Goal: Task Accomplishment & Management: Manage account settings

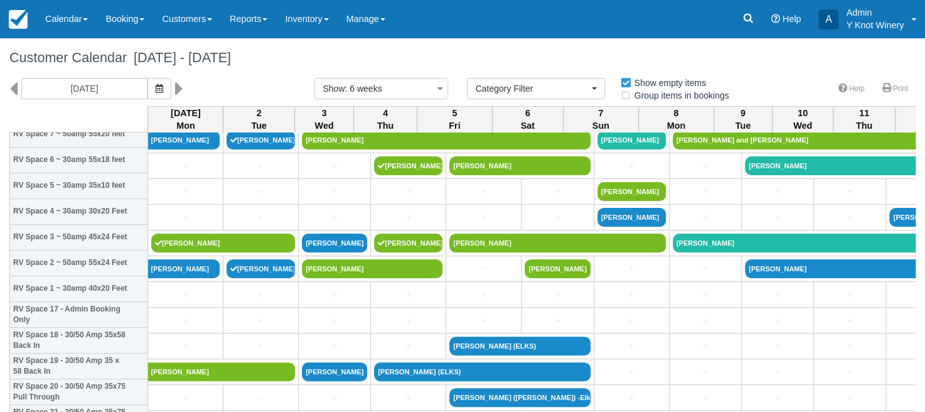
scroll to position [314, 0]
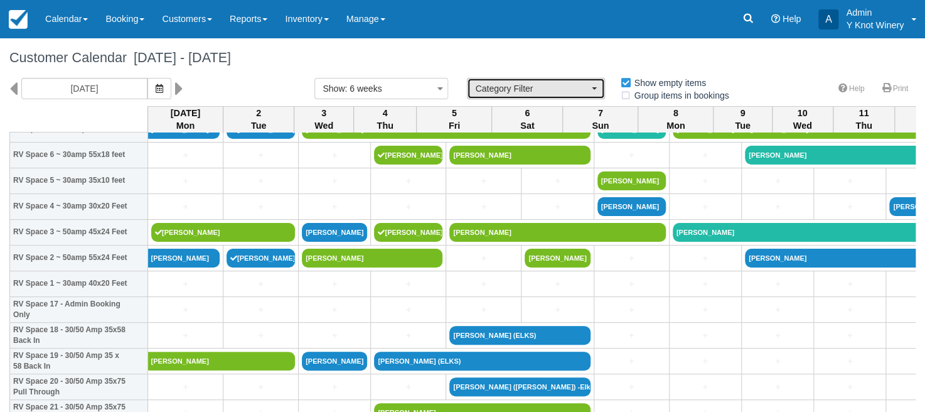
click at [586, 92] on span "Category Filter" at bounding box center [532, 88] width 114 height 13
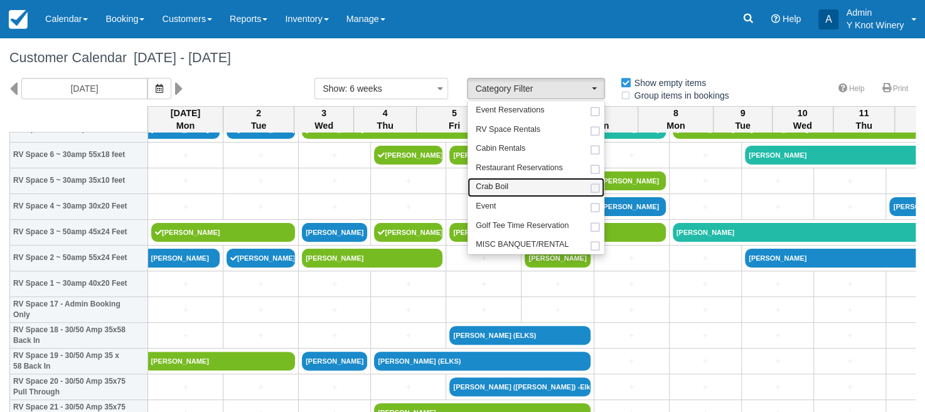
click at [537, 184] on link "Crab Boil" at bounding box center [536, 187] width 137 height 19
select select "8"
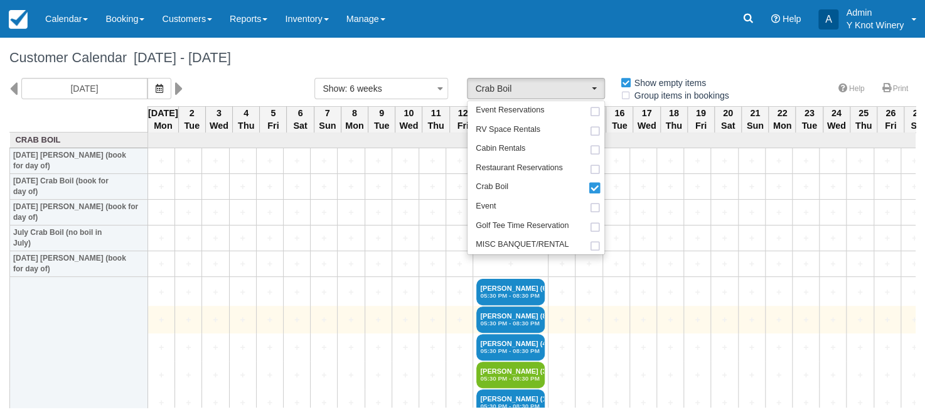
click at [870, 310] on td "+" at bounding box center [860, 320] width 27 height 28
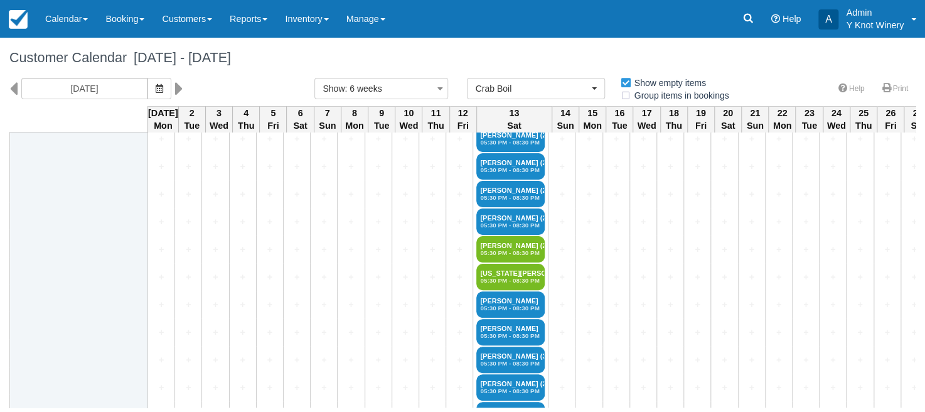
scroll to position [943, 0]
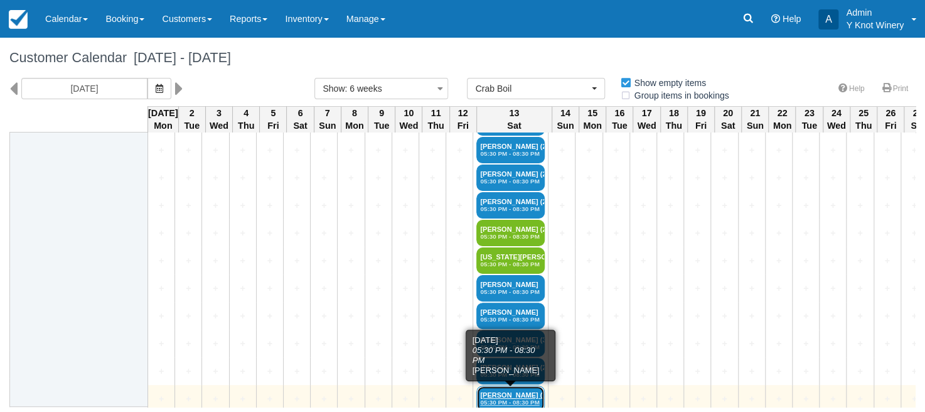
click at [513, 388] on link "Margaret Stanley (6) 05:30 PM - 08:30 PM" at bounding box center [510, 398] width 68 height 26
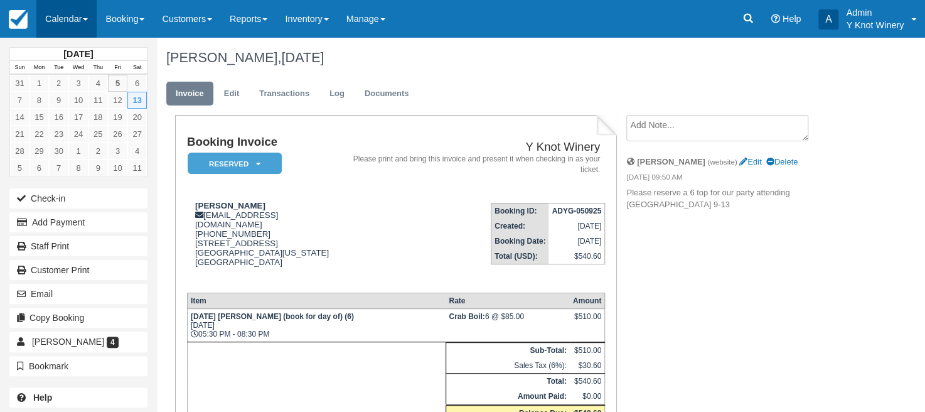
click at [86, 19] on span at bounding box center [85, 19] width 5 height 3
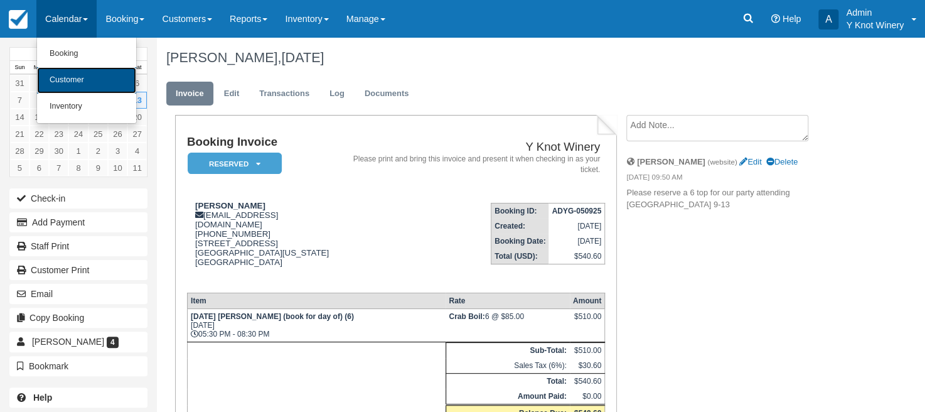
click at [84, 79] on link "Customer" at bounding box center [86, 80] width 99 height 26
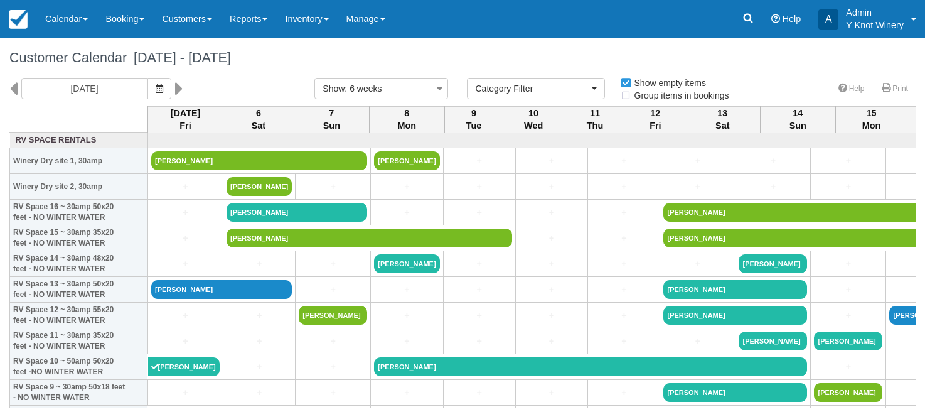
select select
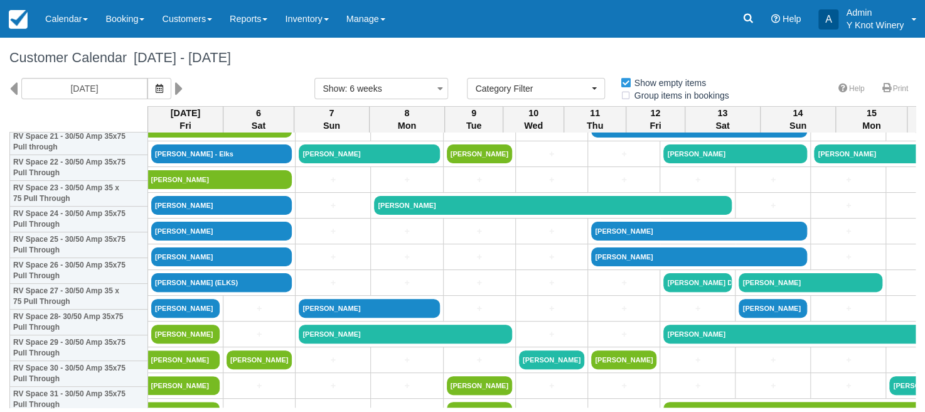
scroll to position [656, 0]
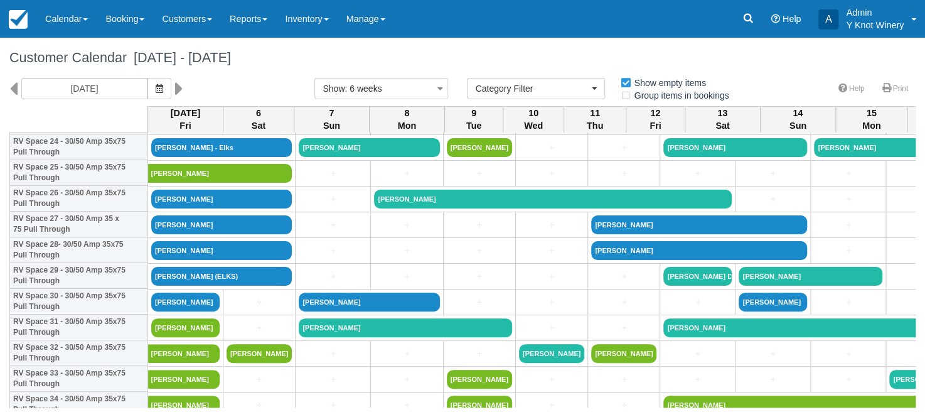
click at [906, 208] on td "+" at bounding box center [922, 199] width 72 height 26
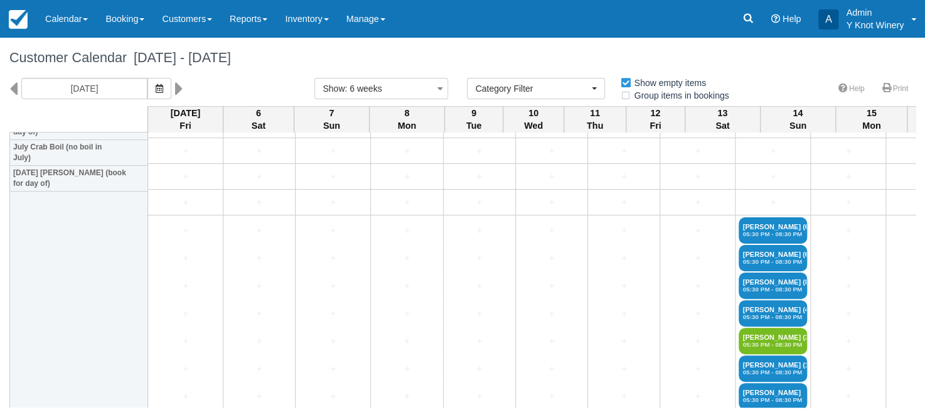
scroll to position [1719, 0]
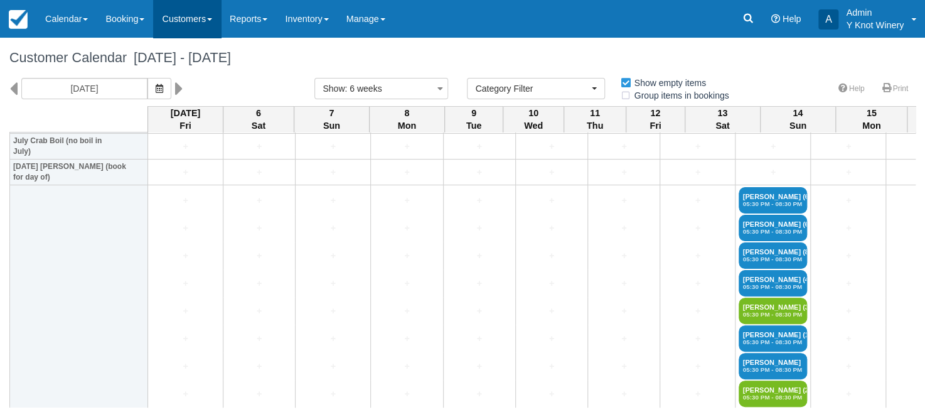
click at [220, 16] on link "Customers" at bounding box center [187, 19] width 68 height 38
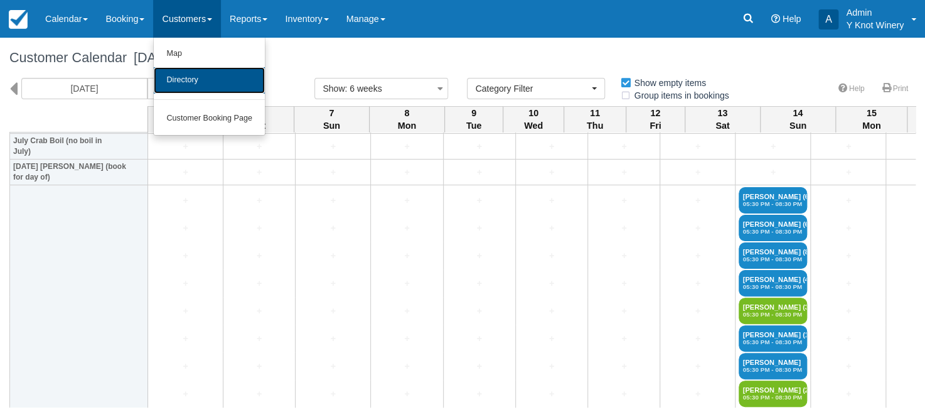
click at [222, 87] on link "Directory" at bounding box center [209, 80] width 111 height 26
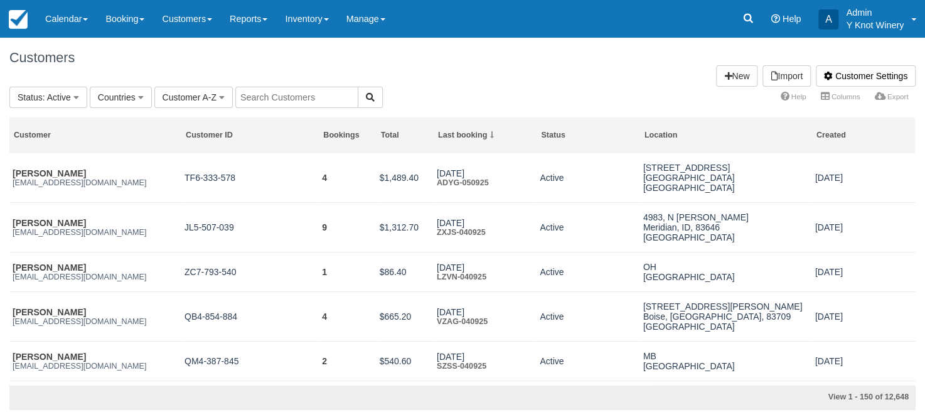
click at [257, 94] on input "text" at bounding box center [296, 97] width 123 height 21
type input "Alsaifi"
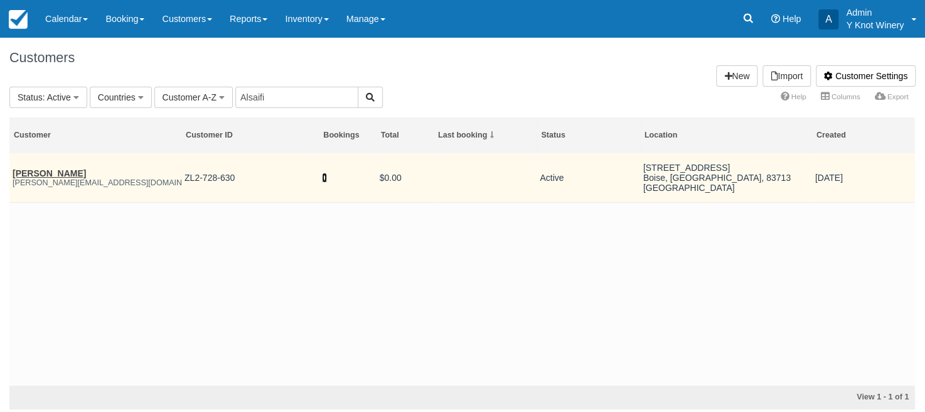
click at [323, 176] on link "0" at bounding box center [324, 178] width 5 height 10
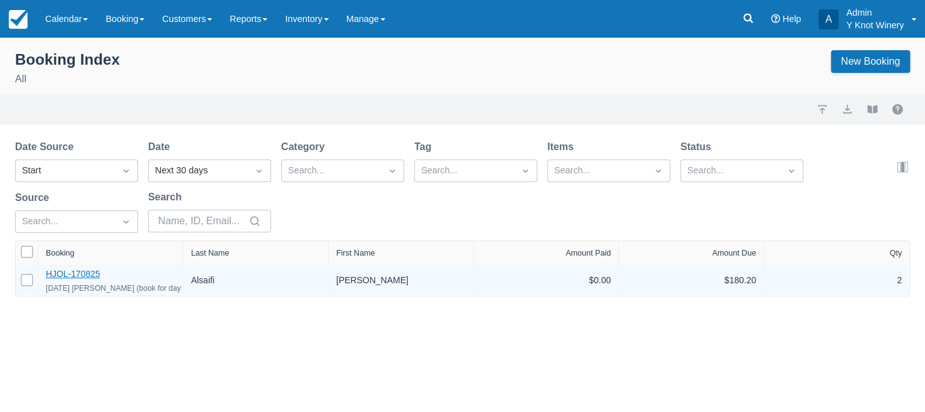
click at [83, 274] on link "HJQL-170825" at bounding box center [73, 274] width 54 height 10
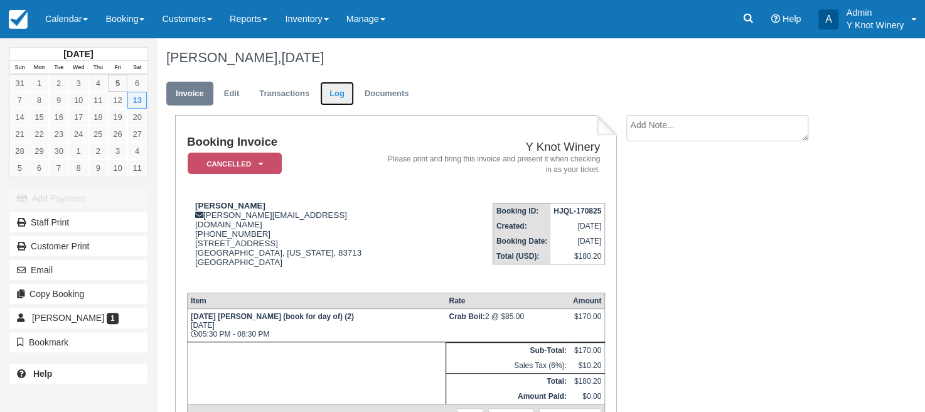
click at [341, 95] on link "Log" at bounding box center [337, 94] width 34 height 24
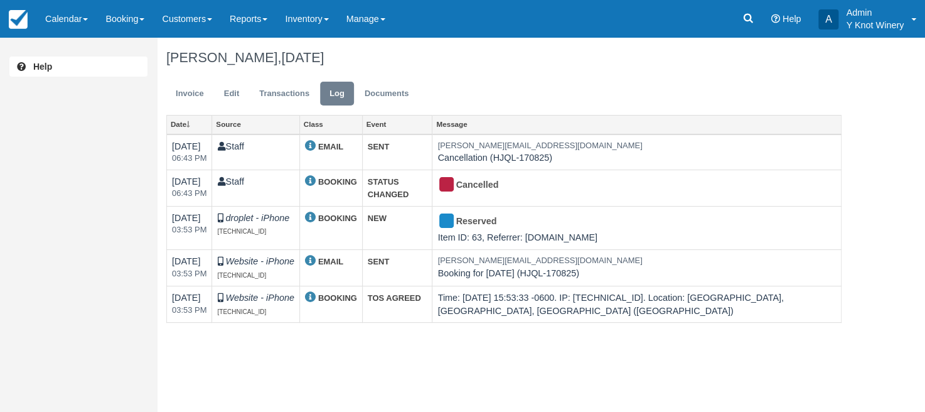
click at [491, 67] on div "Sara Alsaifi, September 13 2025" at bounding box center [504, 58] width 694 height 40
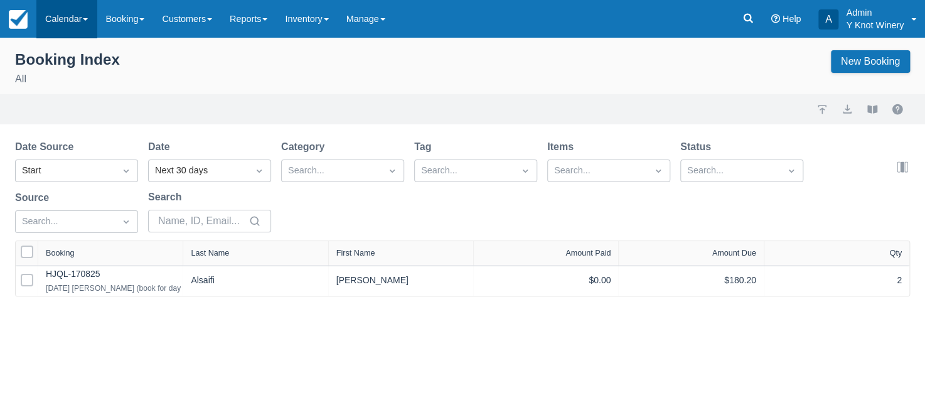
click at [85, 21] on link "Calendar" at bounding box center [66, 19] width 60 height 38
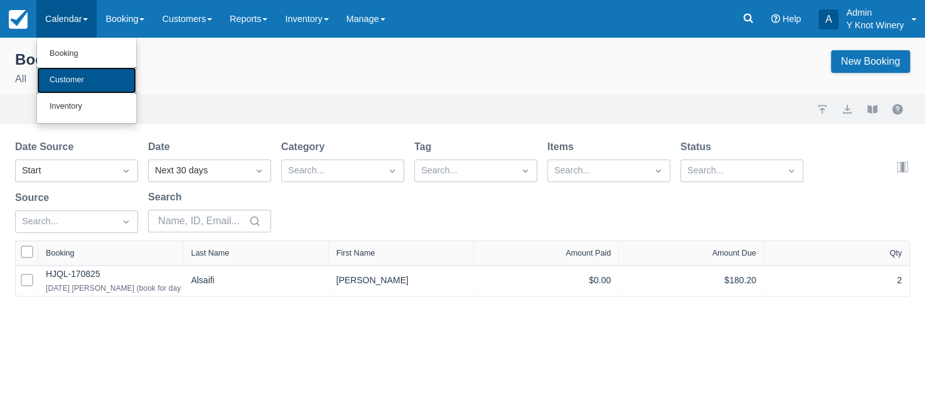
click at [88, 78] on link "Customer" at bounding box center [86, 80] width 99 height 26
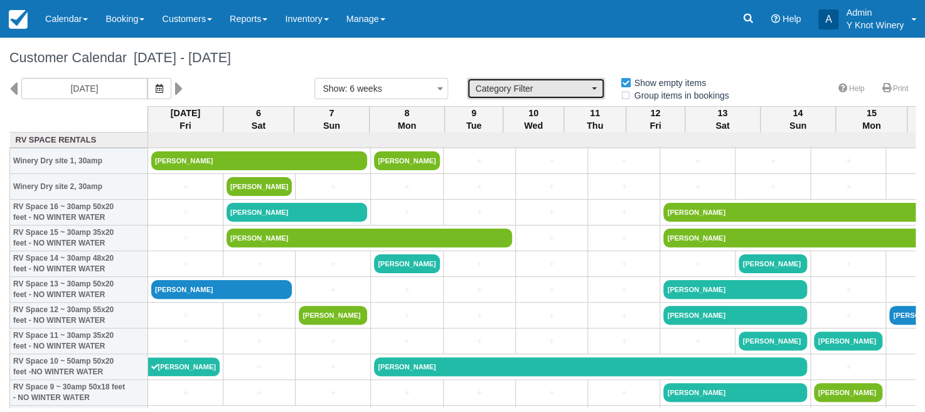
click at [590, 87] on button "Category Filter" at bounding box center [536, 88] width 138 height 21
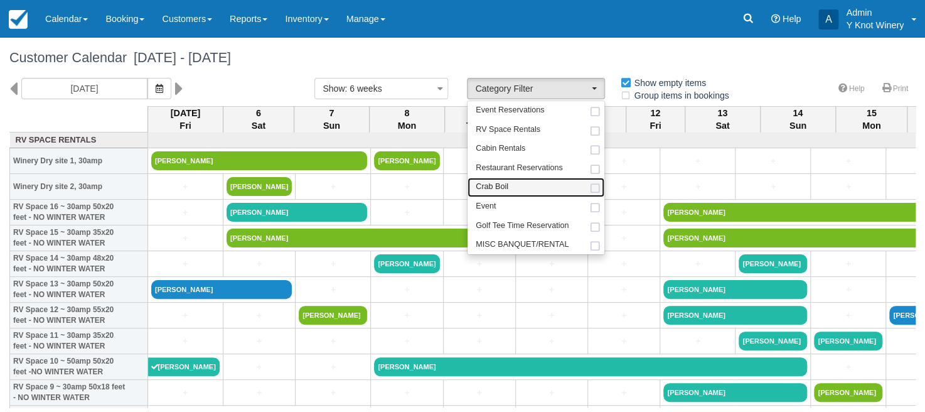
click at [550, 181] on link "Crab Boil" at bounding box center [536, 187] width 137 height 19
select select "8"
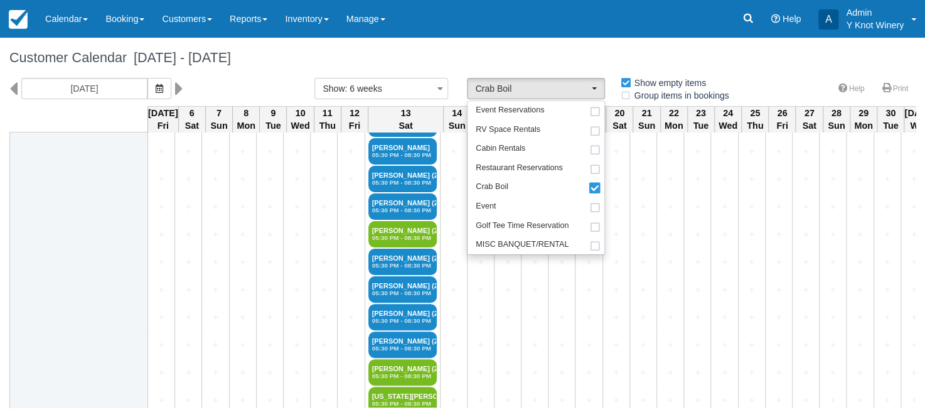
scroll to position [827, 0]
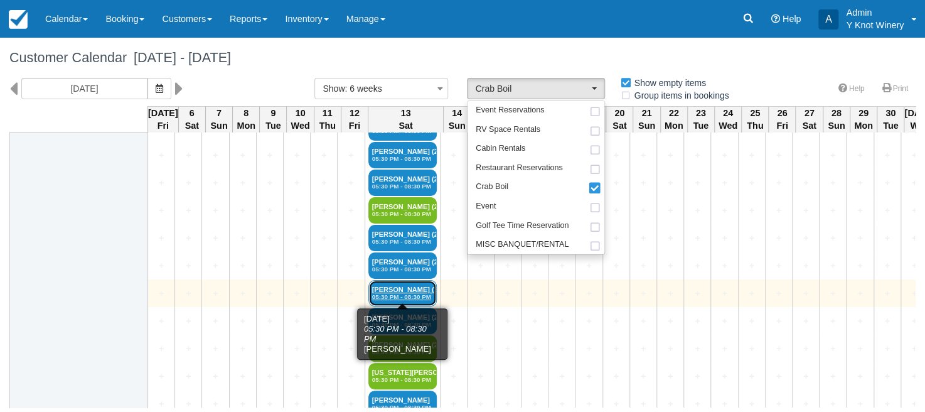
click at [404, 287] on link "Margaret Stanley (2) 05:30 PM - 08:30 PM" at bounding box center [402, 293] width 68 height 26
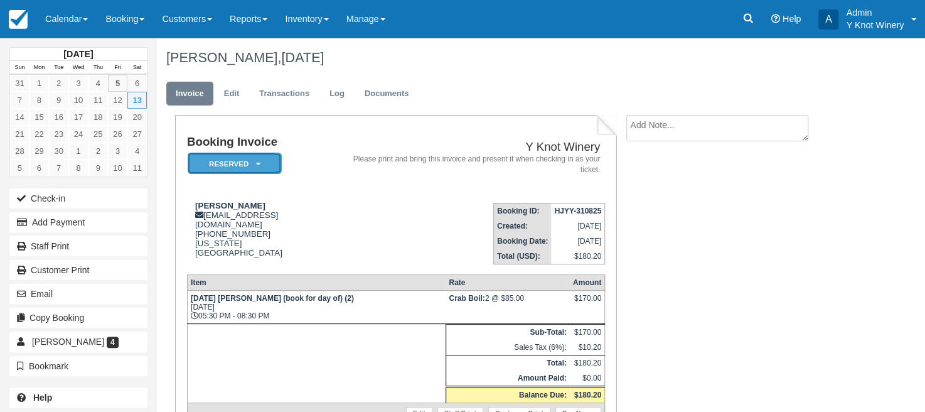
click at [257, 166] on icon at bounding box center [258, 164] width 4 height 8
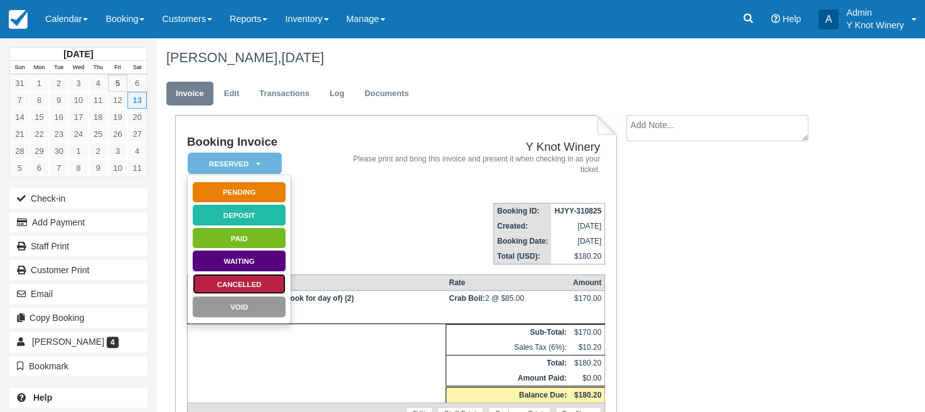
click at [244, 283] on link "Cancelled" at bounding box center [239, 284] width 94 height 22
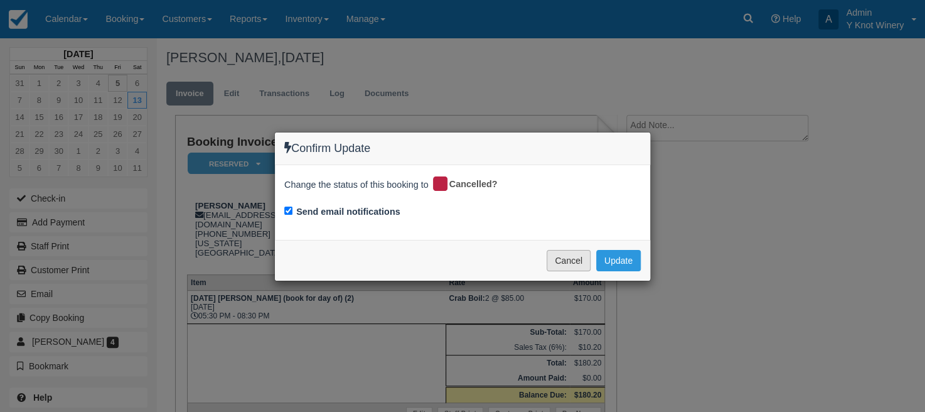
click at [580, 255] on button "Cancel" at bounding box center [569, 260] width 44 height 21
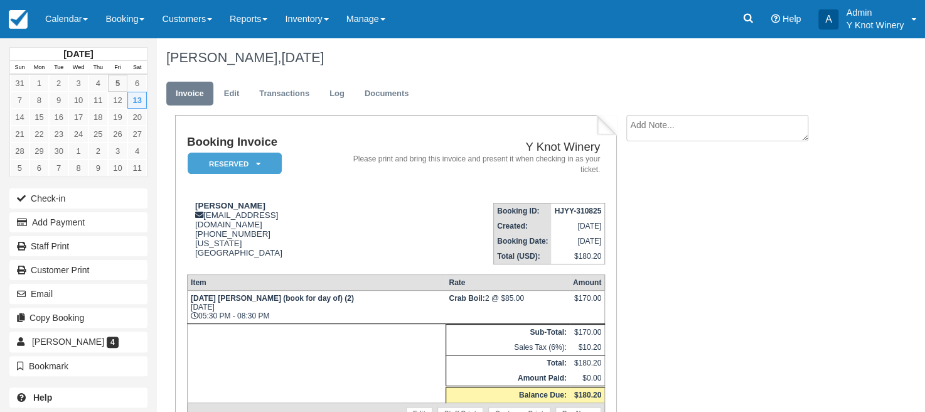
click at [661, 129] on textarea at bounding box center [717, 128] width 182 height 26
type textarea "DUPLICATE"
click at [655, 196] on button "Create" at bounding box center [654, 199] width 56 height 21
click at [679, 159] on link "Edit" at bounding box center [674, 161] width 22 height 9
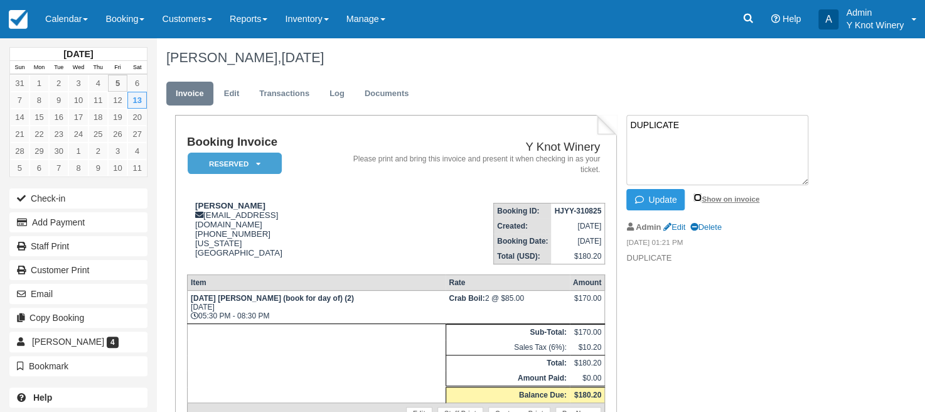
click at [698, 193] on input "Show on invoice" at bounding box center [697, 197] width 8 height 8
checkbox input "true"
click at [649, 200] on button "Update" at bounding box center [655, 199] width 58 height 21
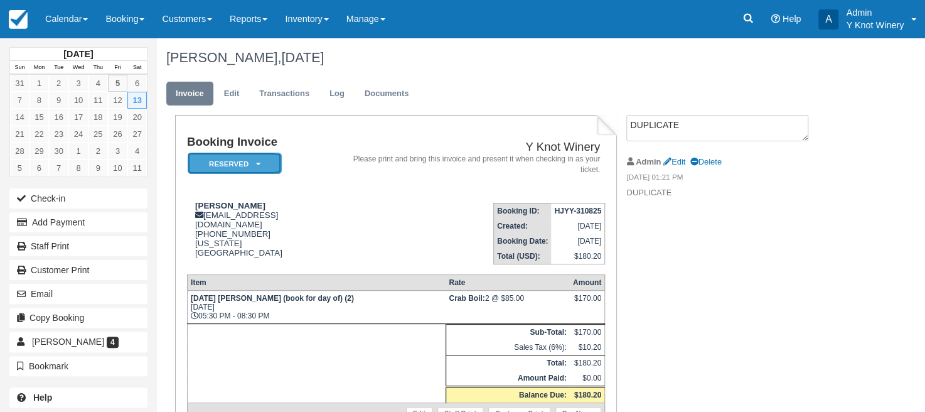
click at [259, 164] on icon at bounding box center [258, 164] width 4 height 8
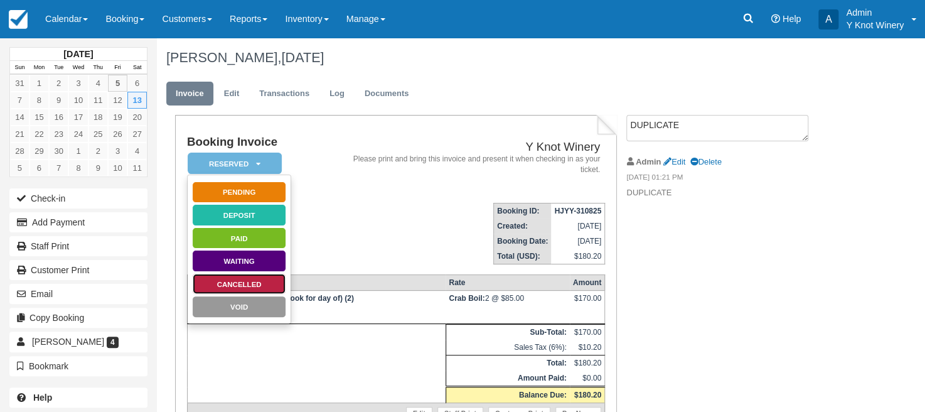
click at [253, 282] on link "Cancelled" at bounding box center [239, 284] width 94 height 22
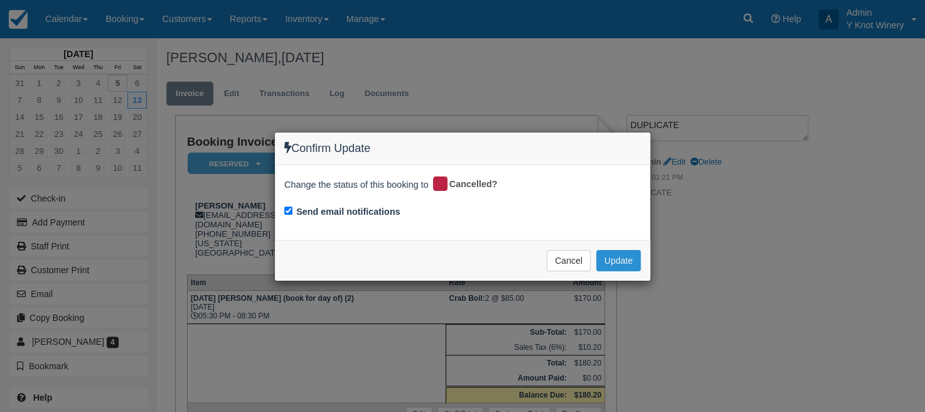
click at [618, 259] on button "Update" at bounding box center [618, 260] width 45 height 21
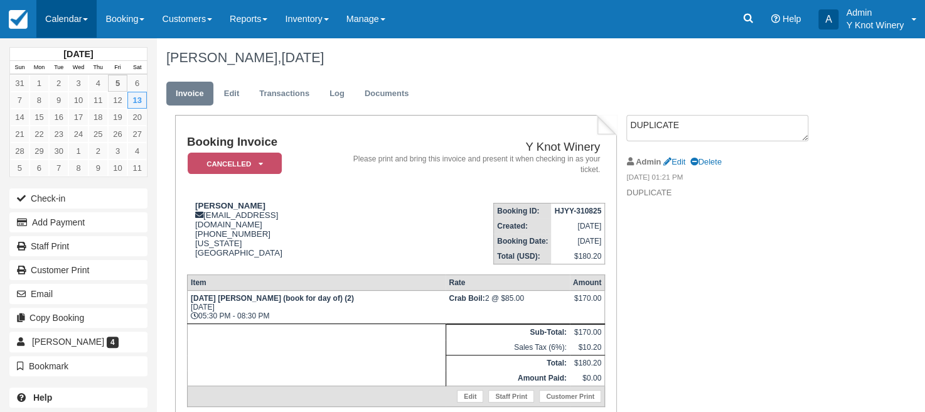
click at [97, 22] on link "Calendar" at bounding box center [66, 19] width 60 height 38
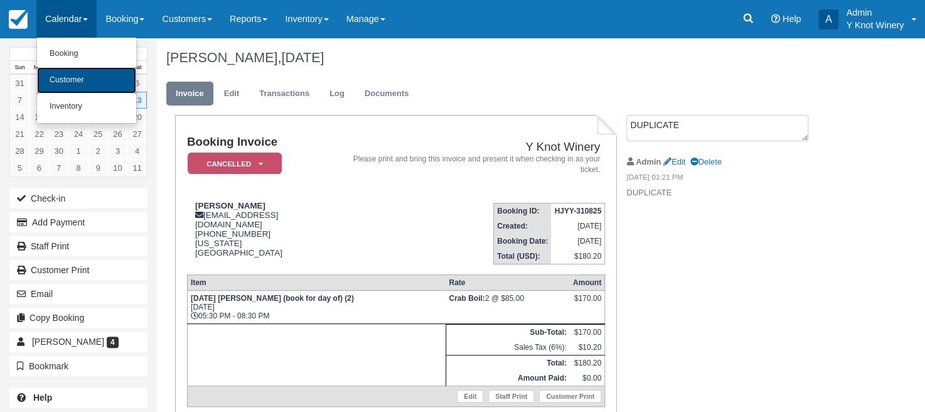
click at [82, 78] on link "Customer" at bounding box center [86, 80] width 99 height 26
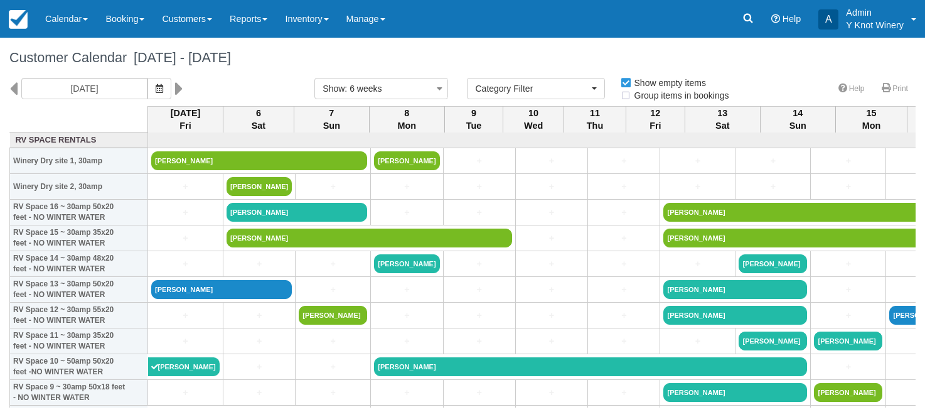
select select
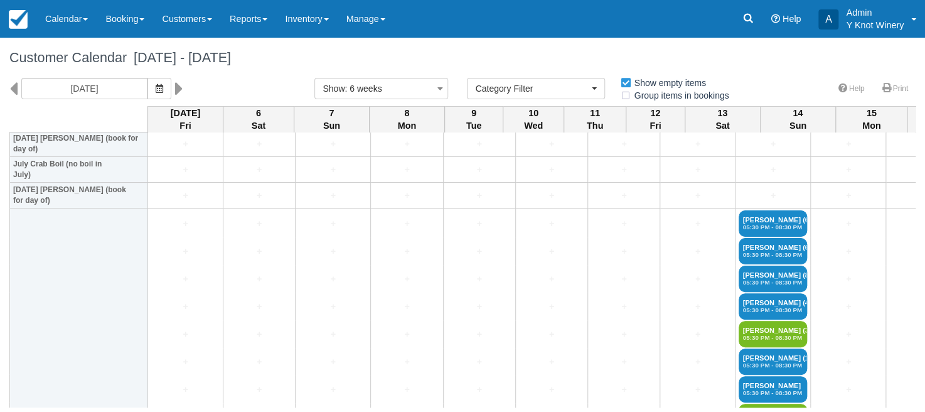
scroll to position [1708, 0]
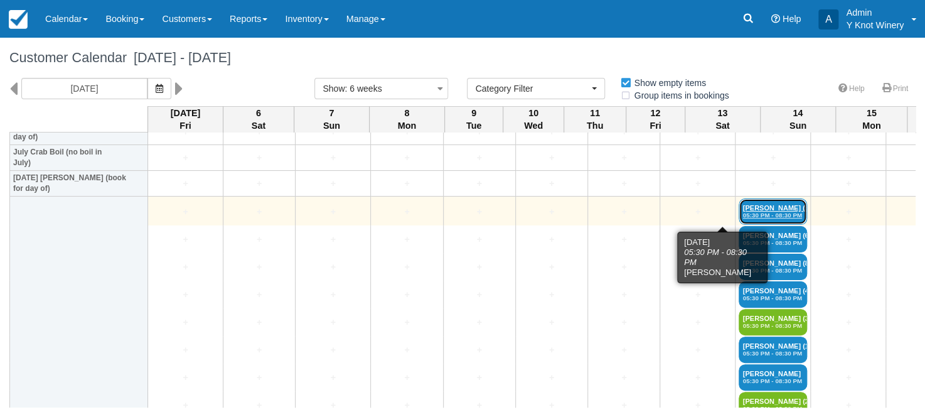
click at [739, 210] on link "Margaret Stanley (6) 05:30 PM - 08:30 PM" at bounding box center [773, 211] width 68 height 26
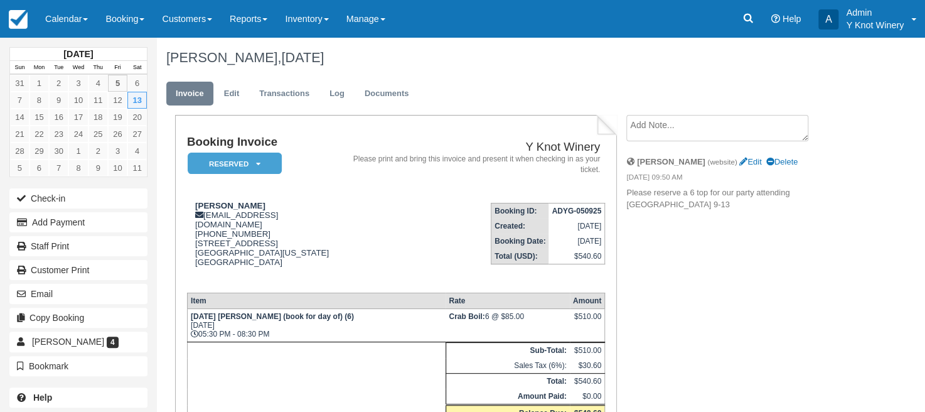
click at [663, 125] on textarea at bounding box center [717, 128] width 182 height 26
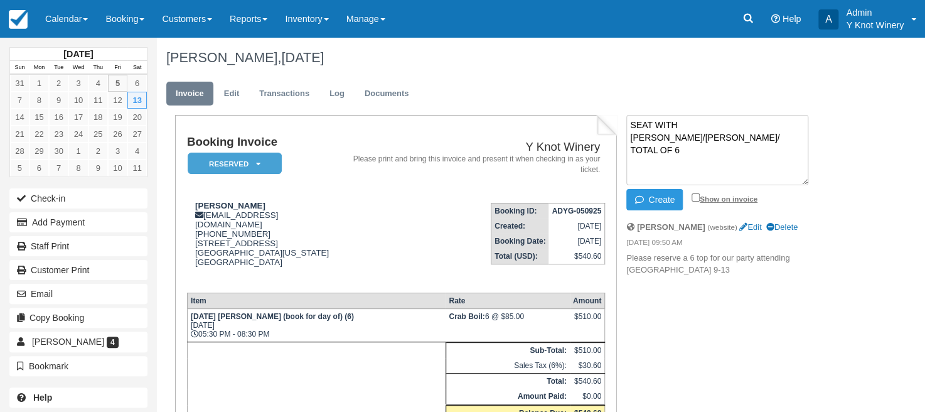
type textarea "SEAT WITH [PERSON_NAME]/[PERSON_NAME]/ TOTAL OF 6"
click at [695, 197] on input "Show on invoice" at bounding box center [696, 197] width 8 height 8
checkbox input "true"
click at [660, 202] on button "Create" at bounding box center [654, 199] width 56 height 21
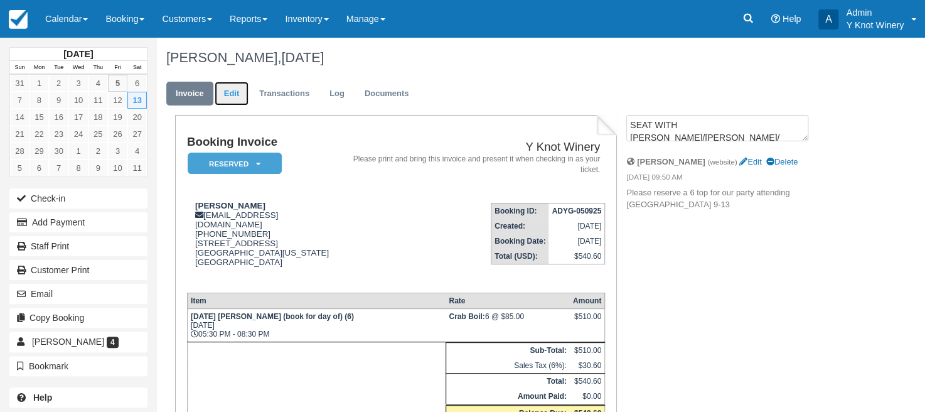
click at [241, 97] on link "Edit" at bounding box center [232, 94] width 34 height 24
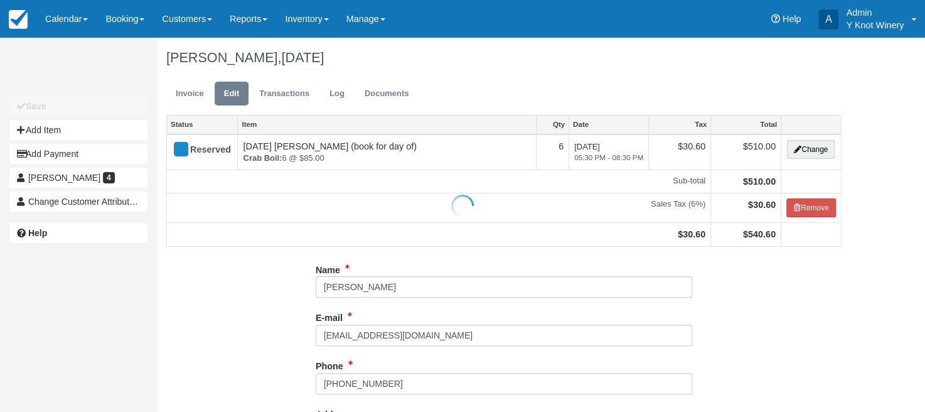
type input "[PHONE_NUMBER]"
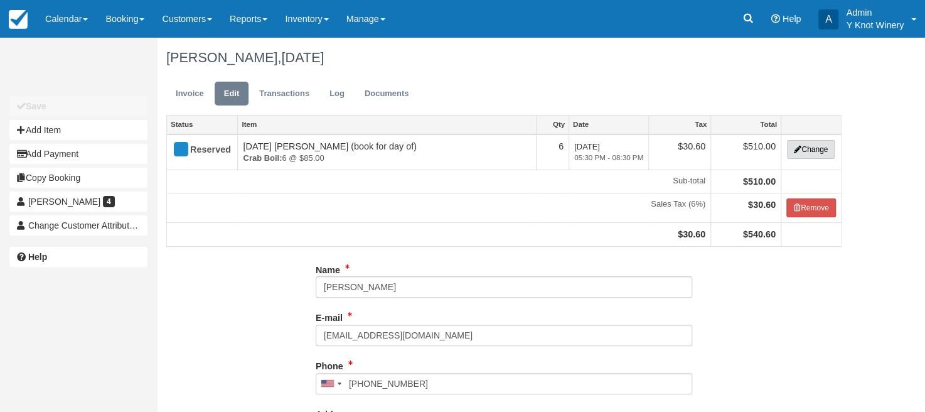
click at [819, 151] on button "Change" at bounding box center [811, 149] width 48 height 19
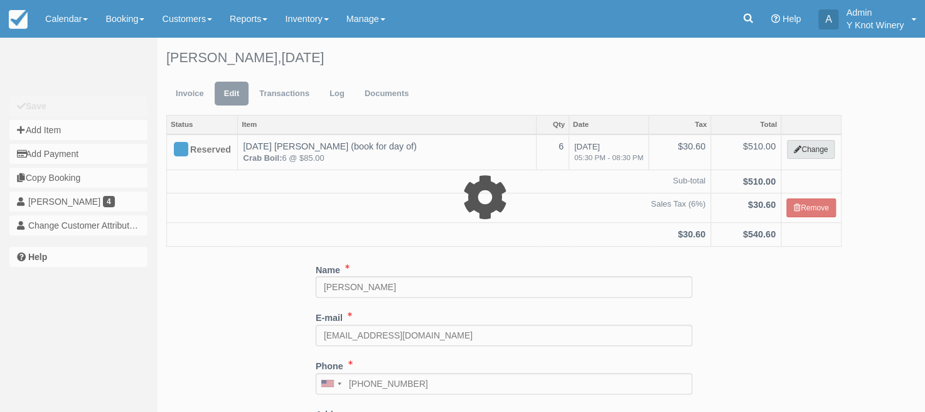
select select "8"
type input "510.00"
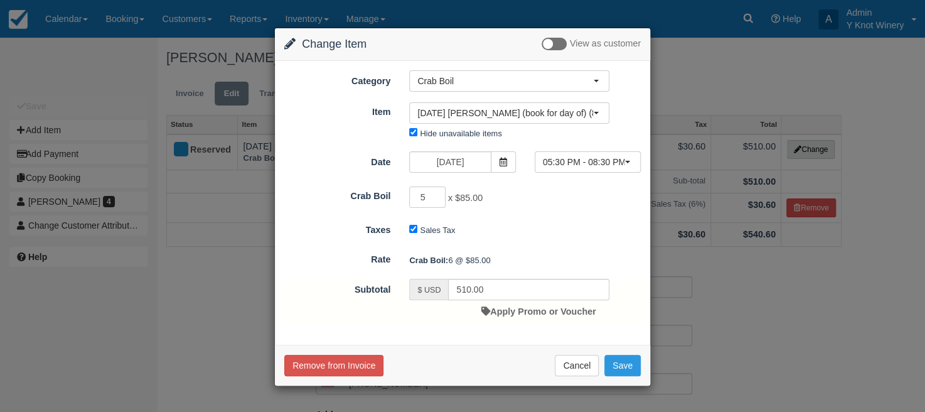
click at [434, 200] on input "5" at bounding box center [427, 196] width 36 height 21
type input "4"
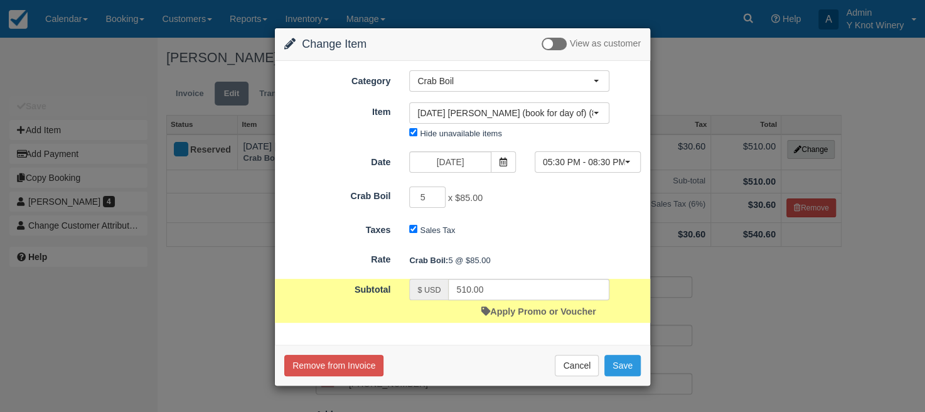
type input "425.00"
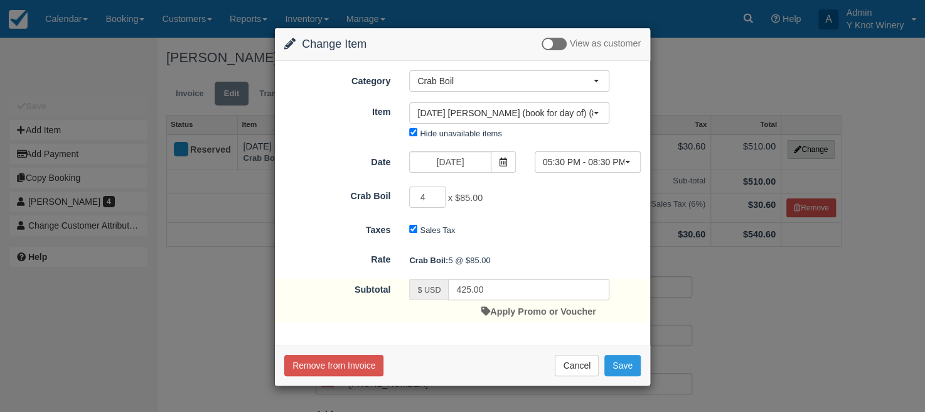
type input "4"
click at [433, 198] on input "4" at bounding box center [427, 196] width 36 height 21
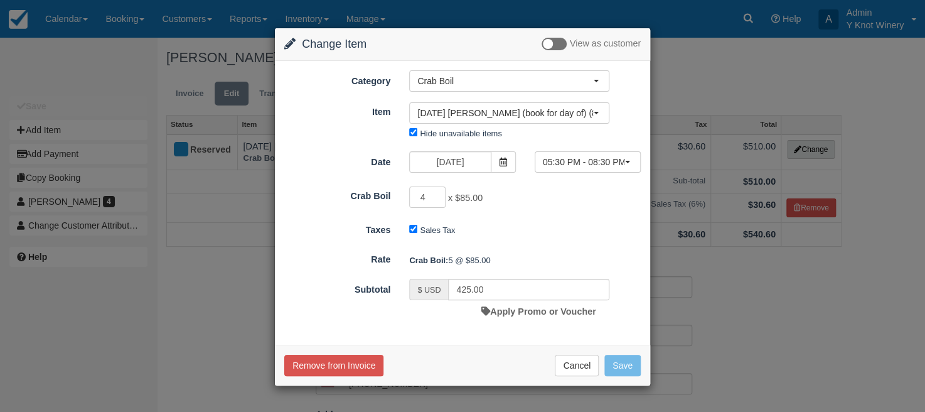
type input "340.00"
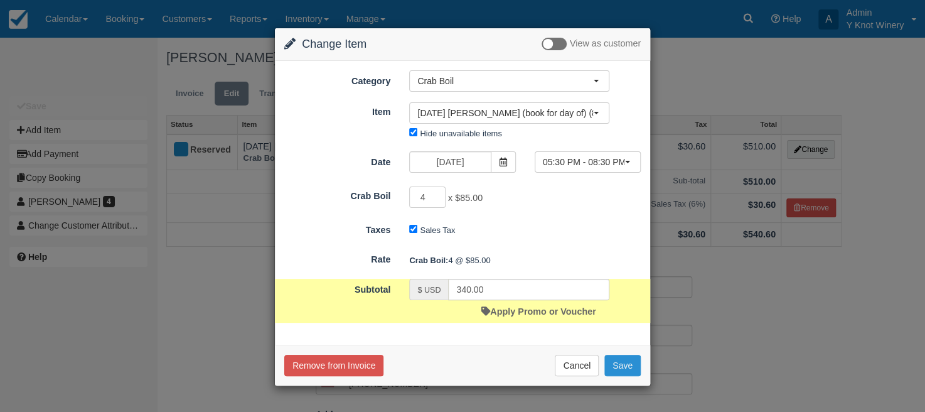
click at [626, 369] on button "Save" at bounding box center [622, 365] width 36 height 21
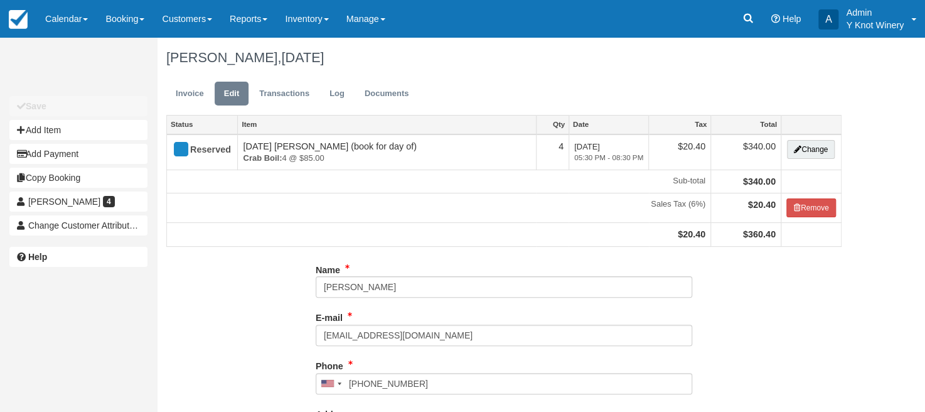
type input "[PHONE_NUMBER]"
click at [179, 92] on link "Invoice" at bounding box center [189, 94] width 47 height 24
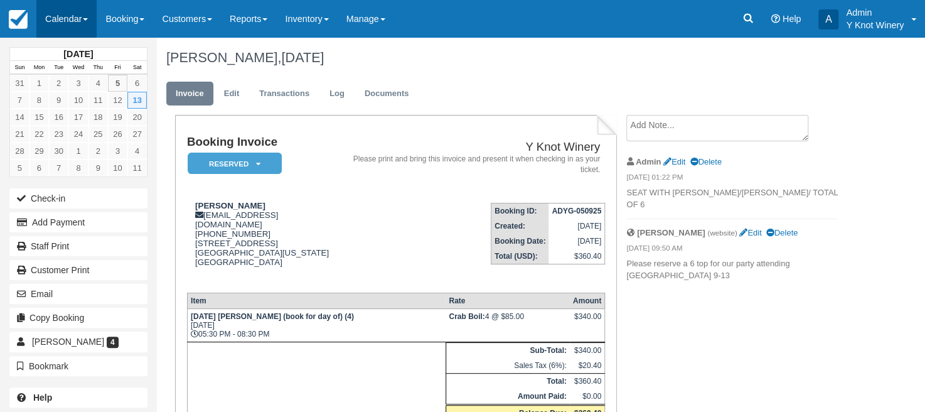
click at [88, 19] on span at bounding box center [85, 19] width 5 height 3
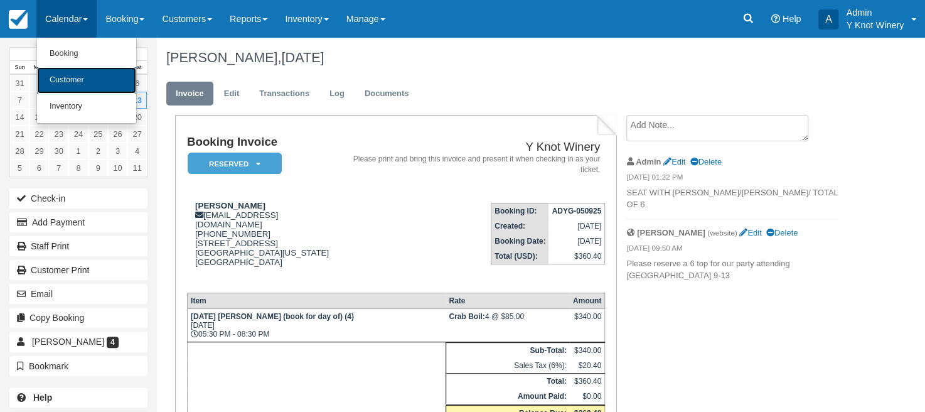
click at [91, 80] on link "Customer" at bounding box center [86, 80] width 99 height 26
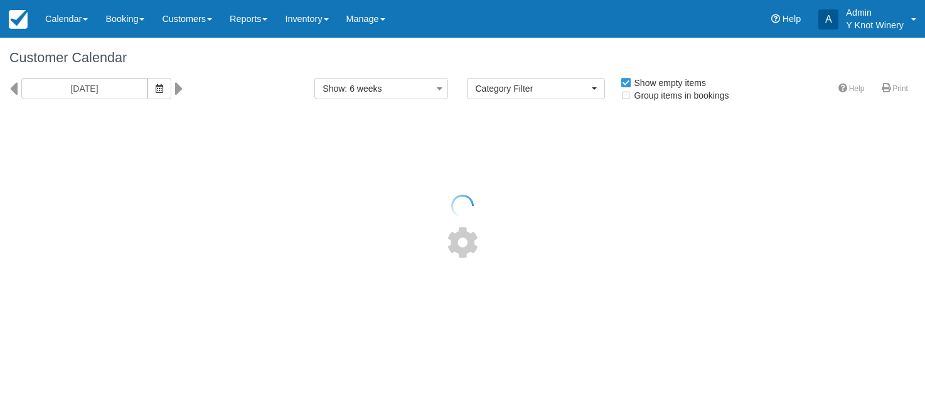
select select
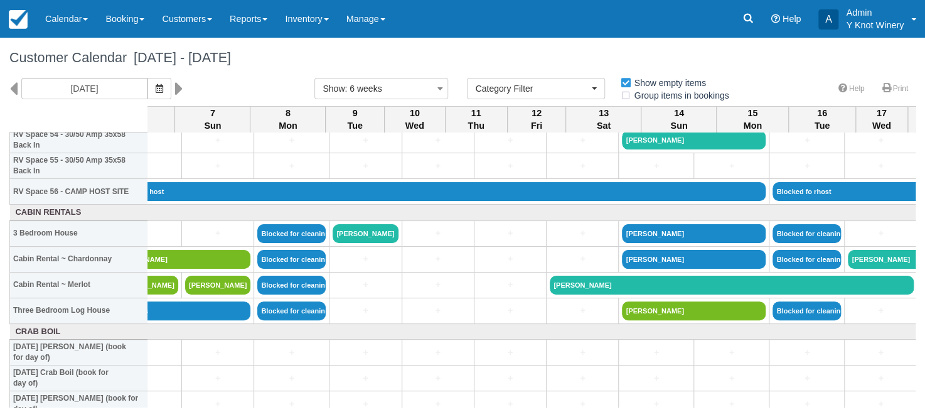
scroll to position [1436, 0]
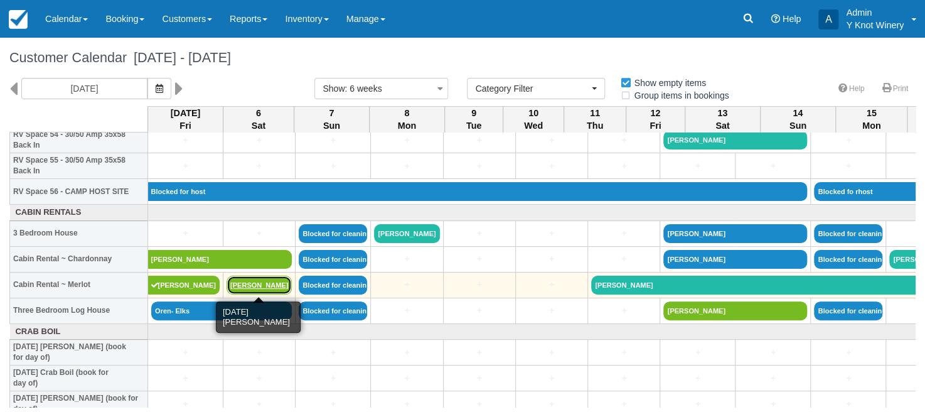
click at [251, 284] on link "[PERSON_NAME]" at bounding box center [259, 285] width 65 height 19
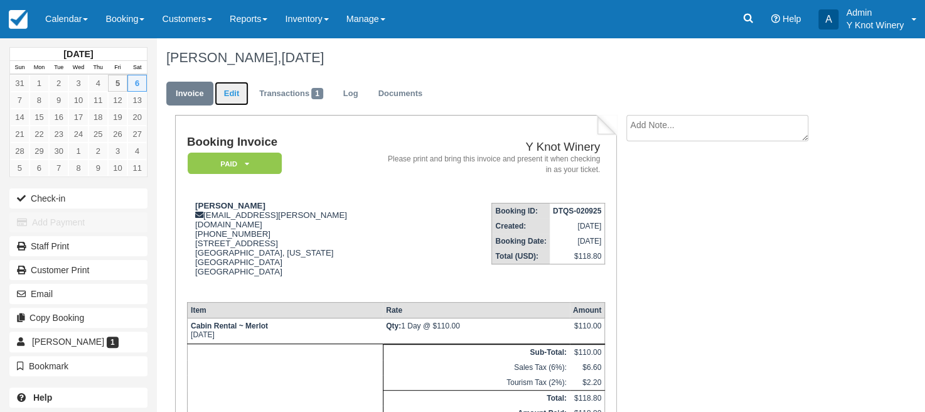
click at [233, 92] on link "Edit" at bounding box center [232, 94] width 34 height 24
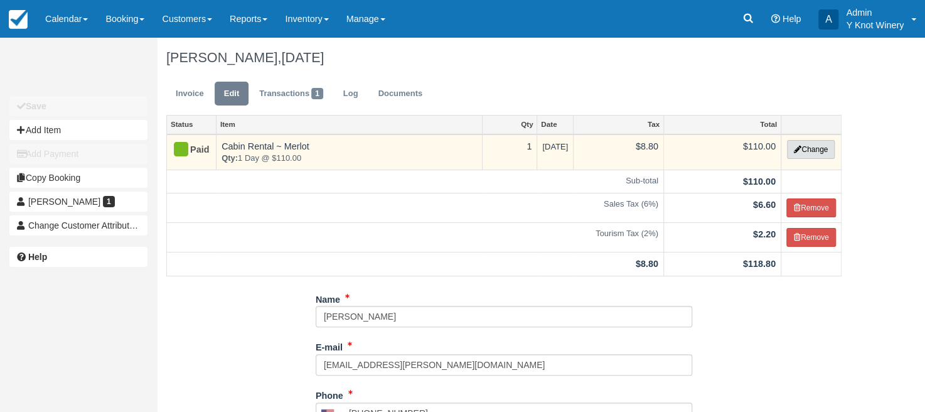
click at [817, 153] on button "Change" at bounding box center [811, 149] width 48 height 19
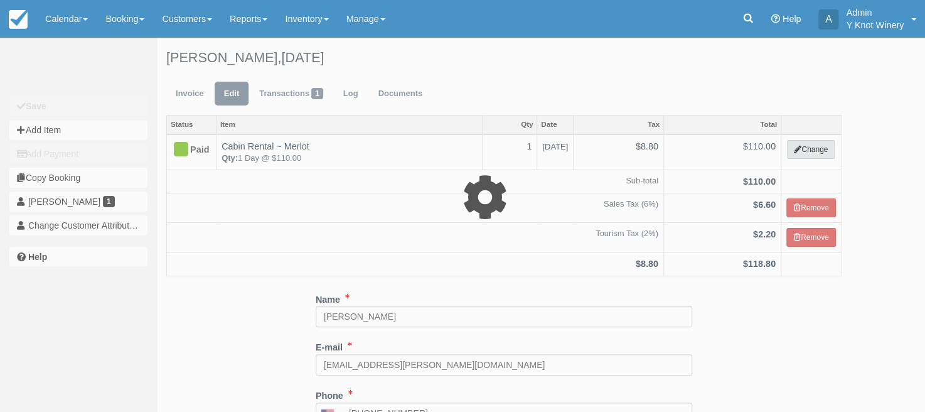
select select "2"
type input "110.00"
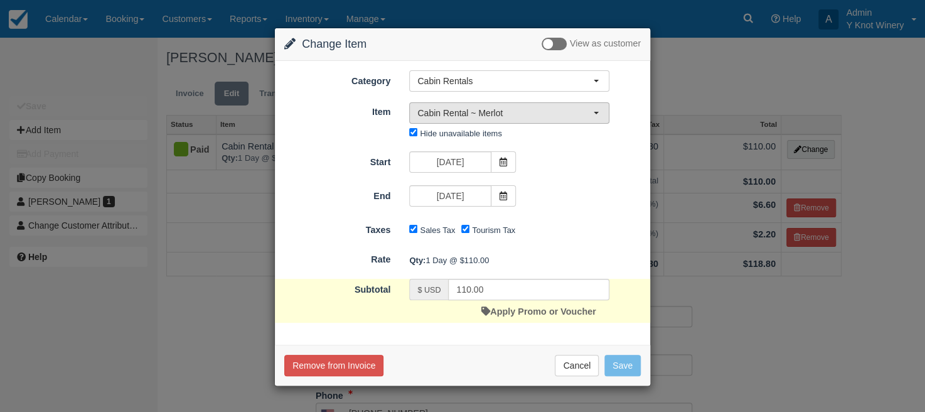
click at [593, 110] on span "Cabin Rental ~ Merlot" at bounding box center [505, 113] width 176 height 13
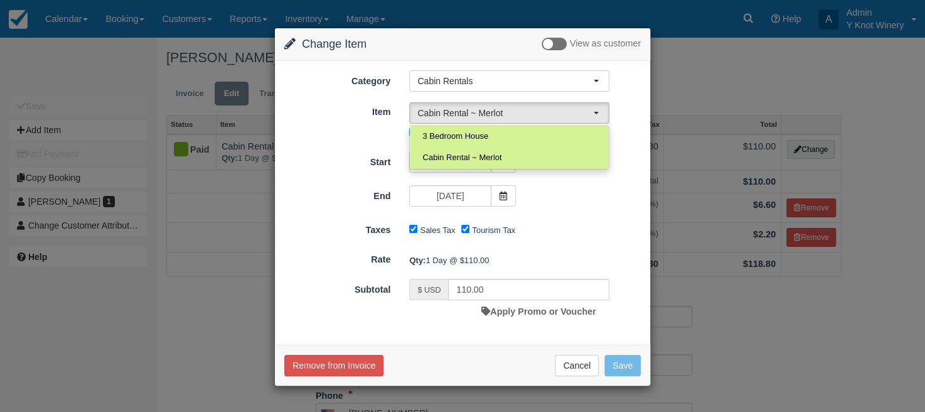
click at [606, 245] on form "Category Cabin Rentals Event Reservations RV Space Rentals Cabin Rentals Restau…" at bounding box center [462, 196] width 356 height 252
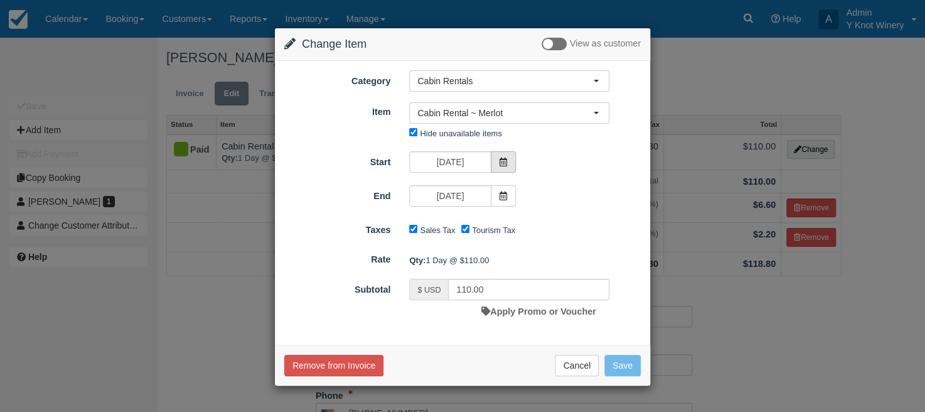
click at [500, 163] on icon at bounding box center [503, 162] width 9 height 9
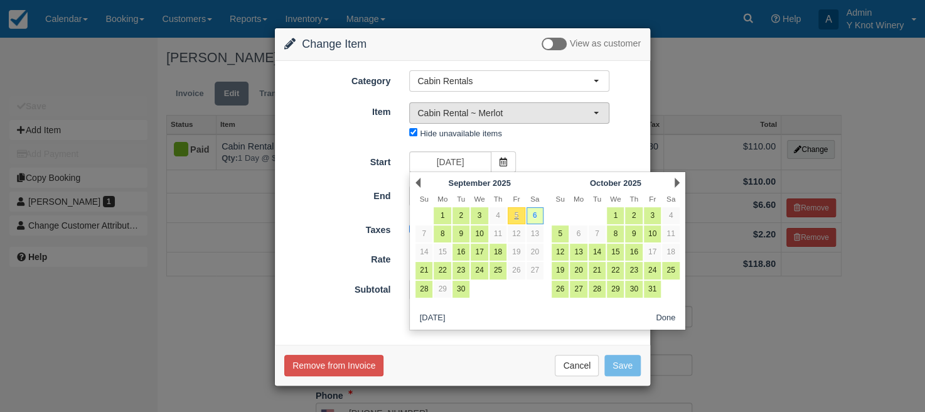
click at [597, 116] on button "Cabin Rental ~ Merlot" at bounding box center [509, 112] width 200 height 21
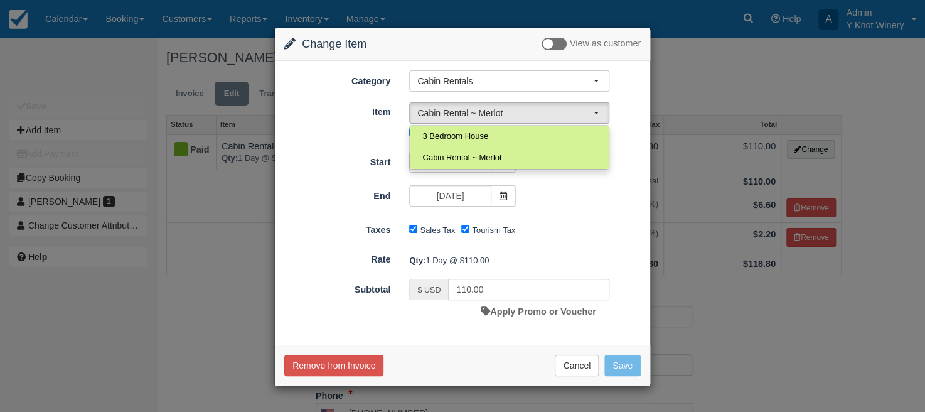
click at [639, 82] on div "Category Cabin Rentals Event Reservations RV Space Rentals Cabin Rentals Restau…" at bounding box center [462, 80] width 375 height 21
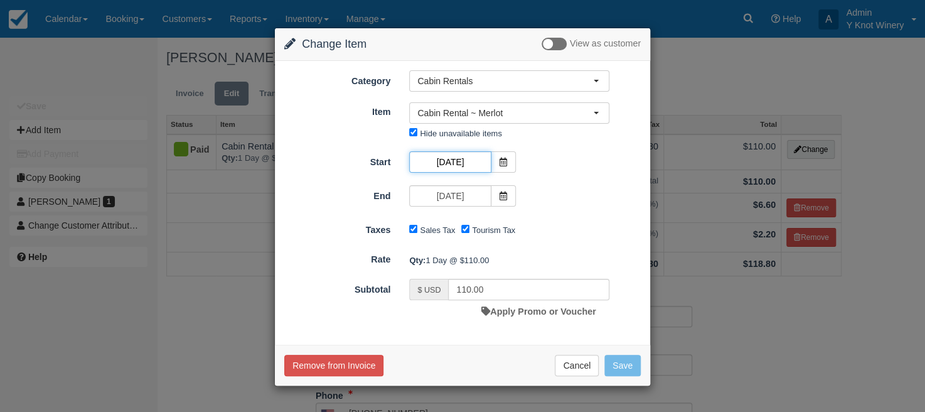
click at [471, 162] on input "09/06/25" at bounding box center [450, 161] width 82 height 21
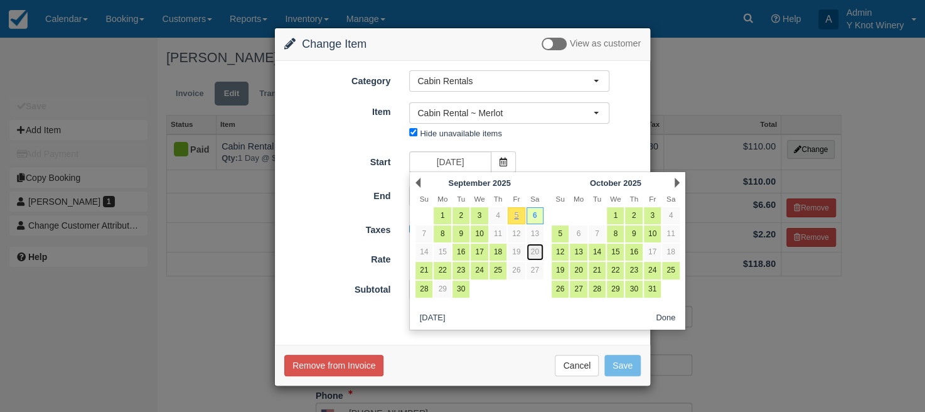
click at [531, 253] on link "20" at bounding box center [535, 252] width 17 height 17
type input "09/20/25"
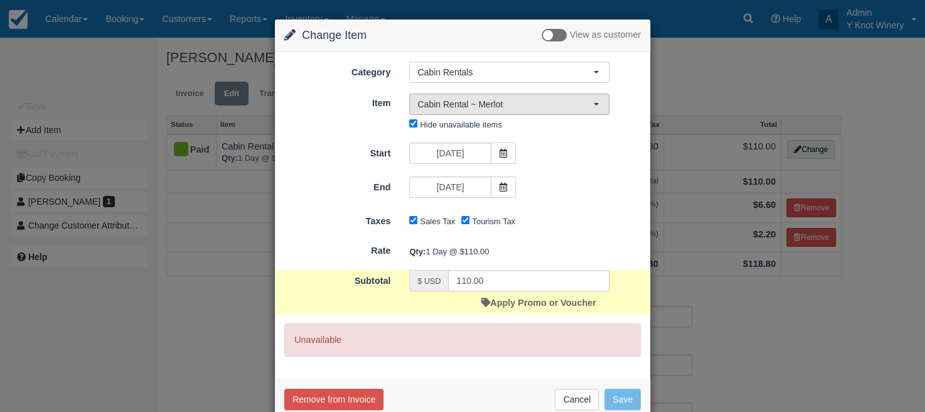
click at [596, 100] on button "Cabin Rental ~ Merlot" at bounding box center [509, 104] width 200 height 21
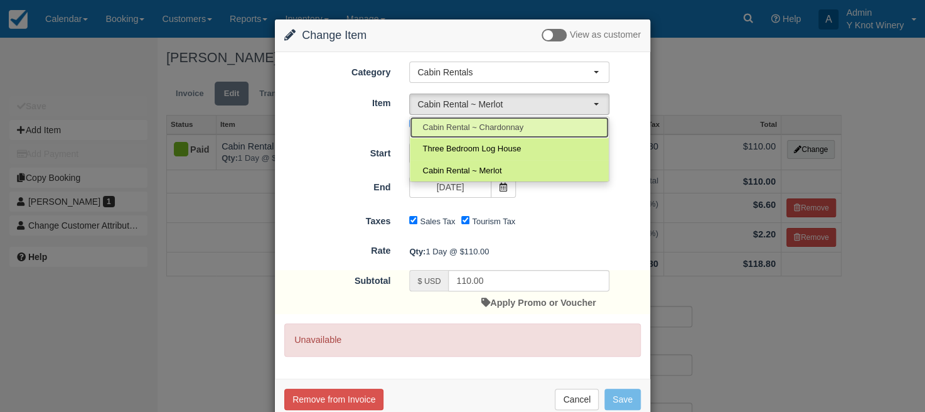
click at [557, 120] on link "Cabin Rental ~ Chardonnay" at bounding box center [509, 128] width 199 height 22
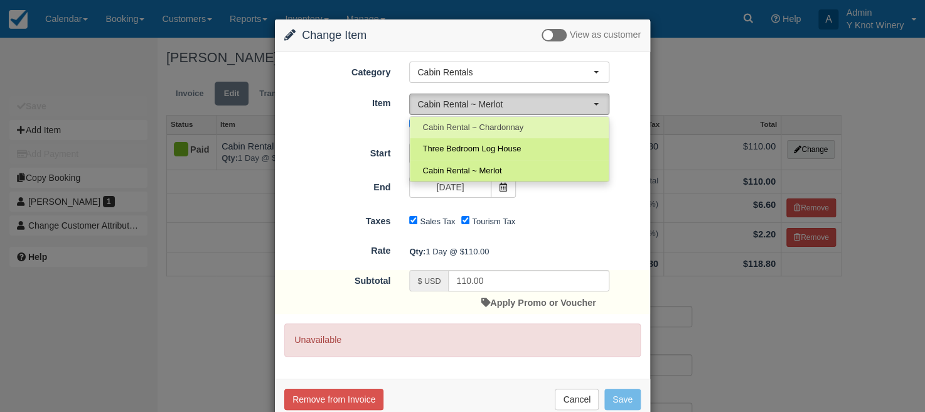
select select "2"
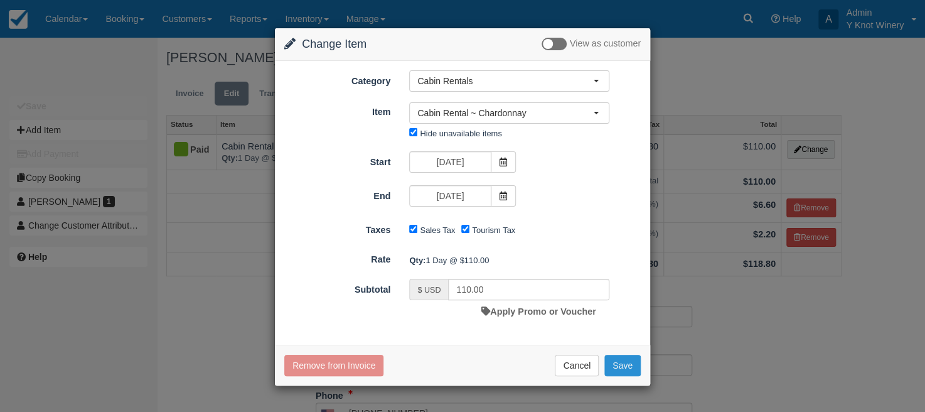
click at [619, 367] on button "Save" at bounding box center [622, 365] width 36 height 21
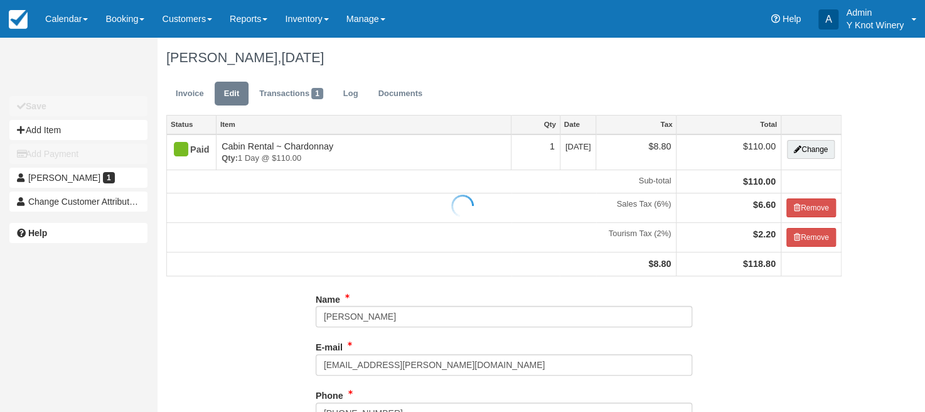
type input "[PHONE_NUMBER]"
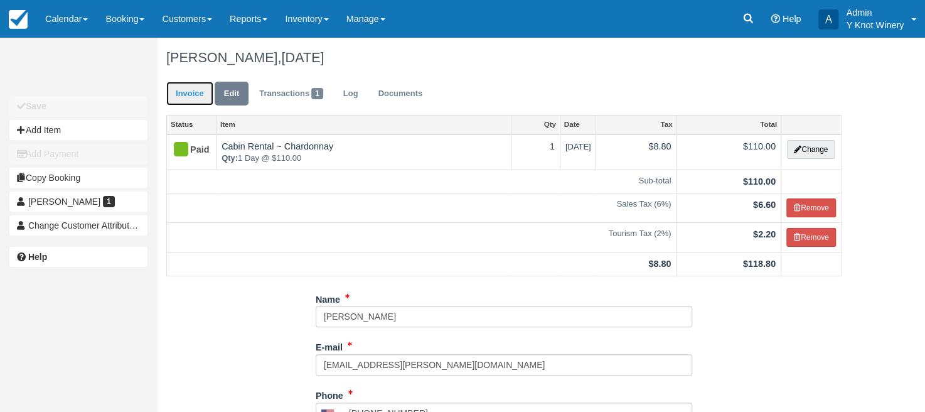
click at [194, 90] on link "Invoice" at bounding box center [189, 94] width 47 height 24
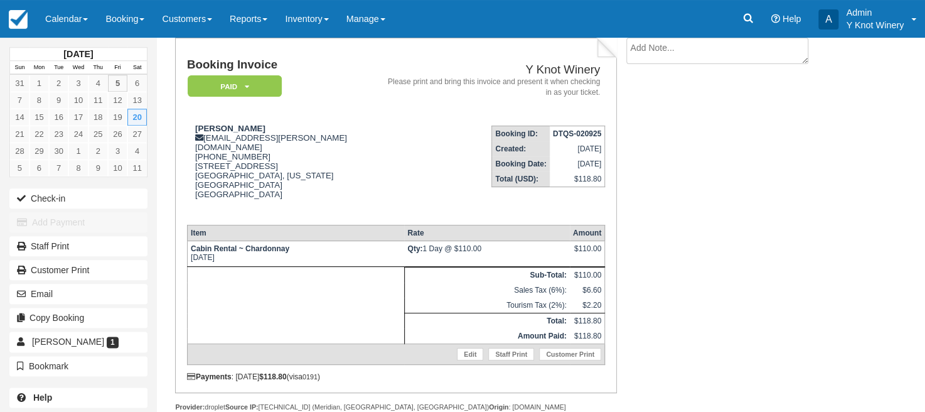
scroll to position [82, 0]
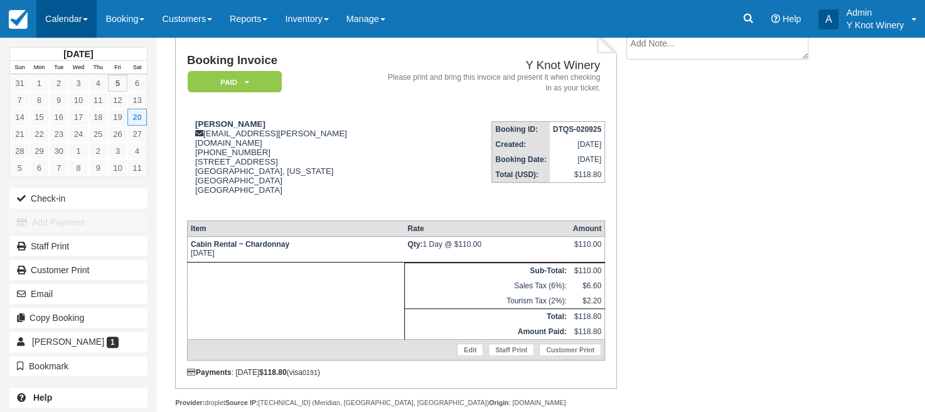
click at [91, 20] on link "Calendar" at bounding box center [66, 19] width 60 height 38
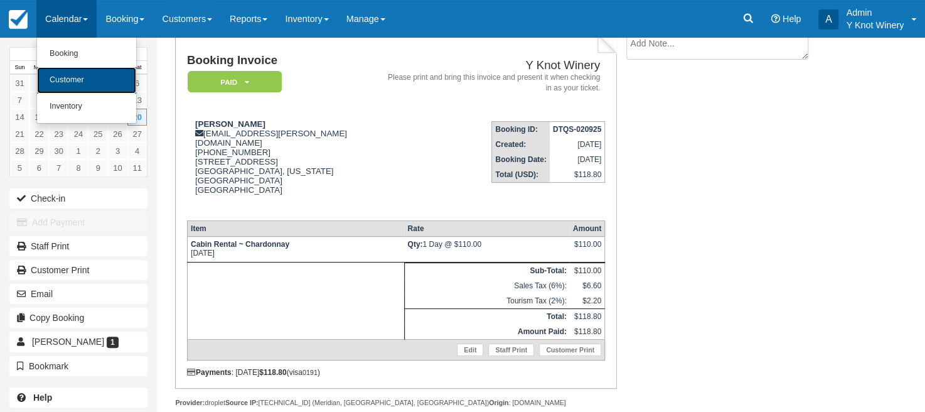
click at [69, 77] on link "Customer" at bounding box center [86, 80] width 99 height 26
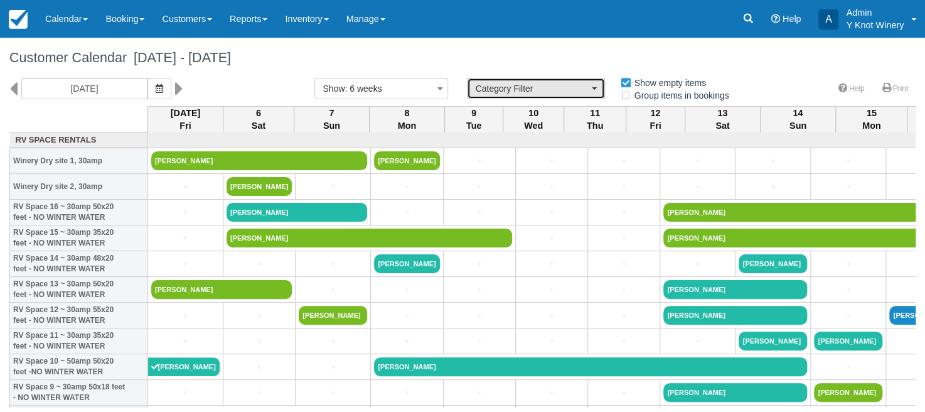
click at [594, 85] on button "Category Filter" at bounding box center [536, 88] width 138 height 21
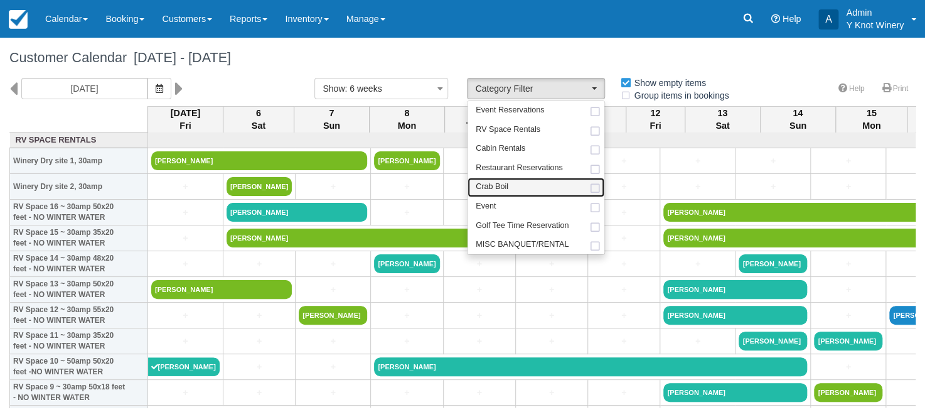
click at [556, 190] on link "Crab Boil" at bounding box center [536, 187] width 137 height 19
select select "8"
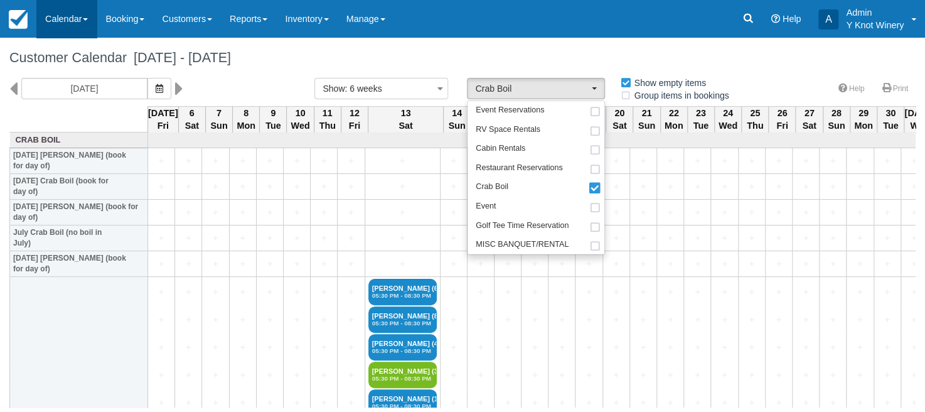
click at [87, 16] on link "Calendar" at bounding box center [66, 19] width 60 height 38
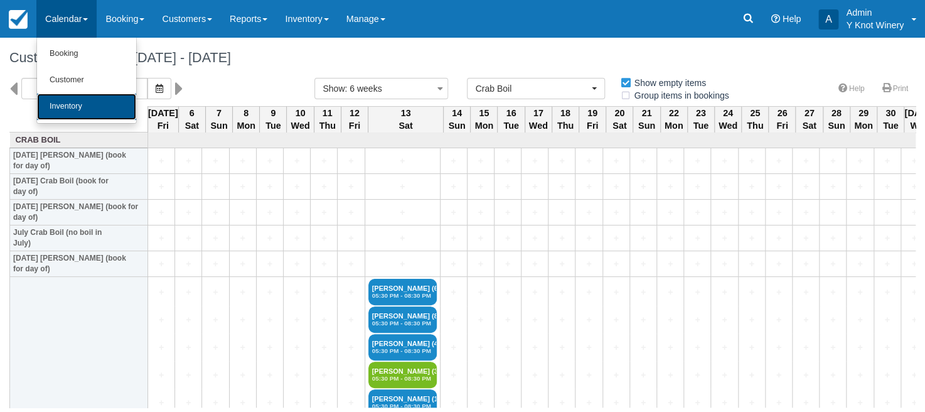
click at [83, 99] on link "Inventory" at bounding box center [86, 107] width 99 height 26
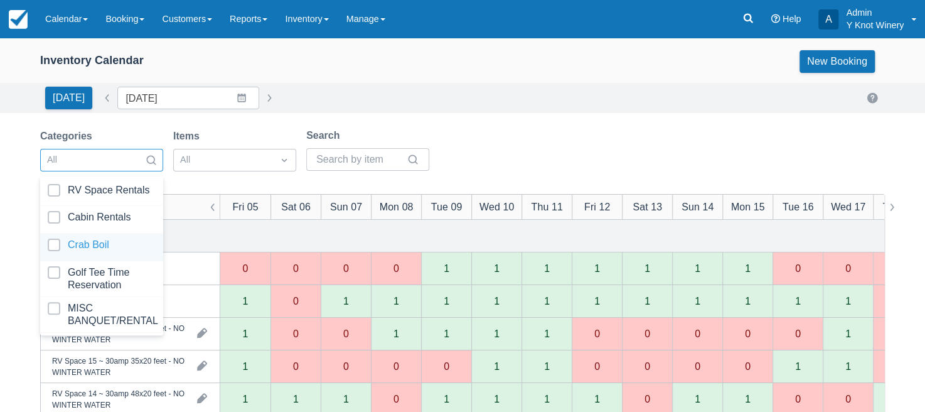
click at [136, 245] on div at bounding box center [102, 246] width 108 height 17
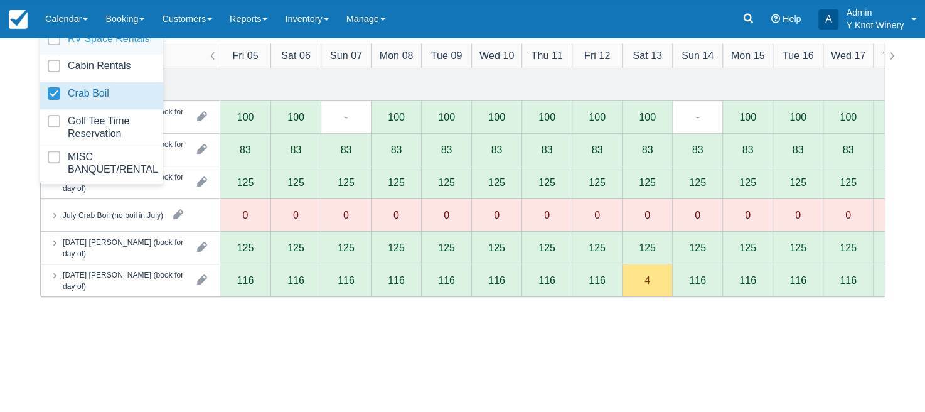
scroll to position [158, 0]
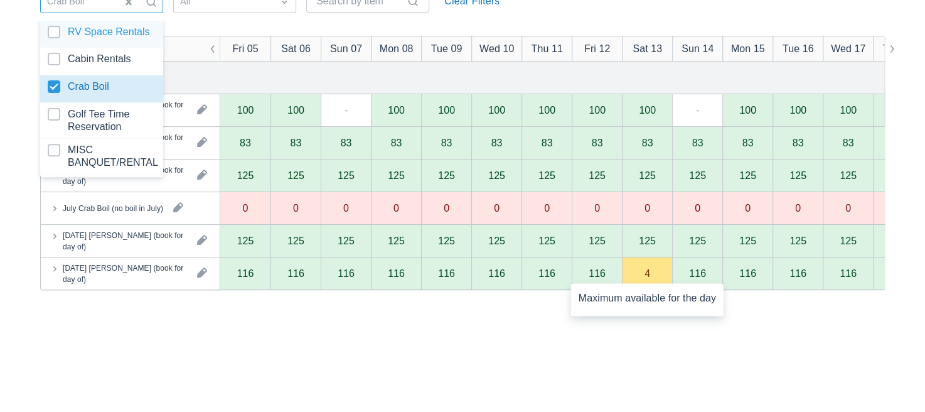
click at [647, 278] on div "4" at bounding box center [647, 273] width 50 height 33
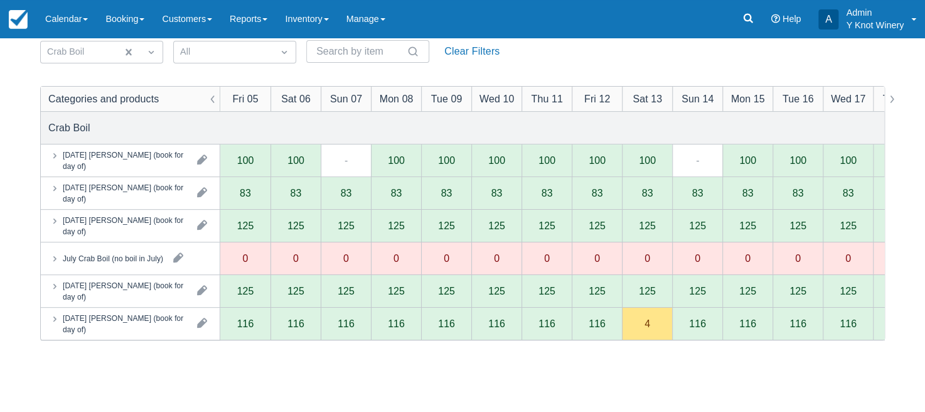
scroll to position [0, 0]
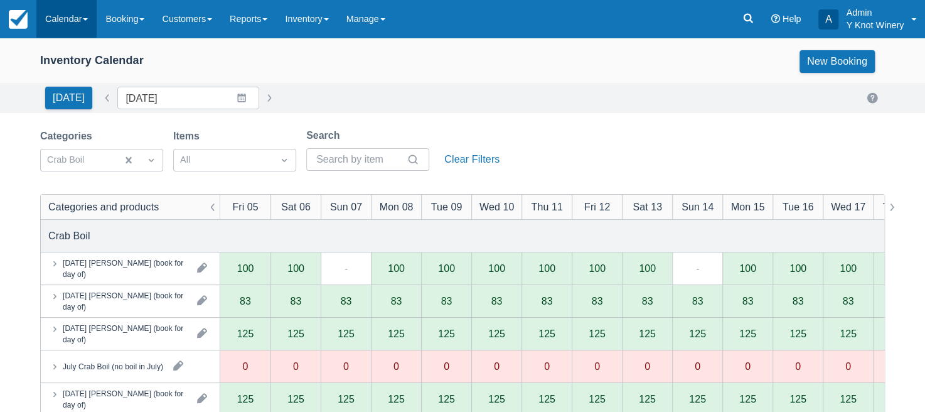
click at [92, 15] on link "Calendar" at bounding box center [66, 19] width 60 height 38
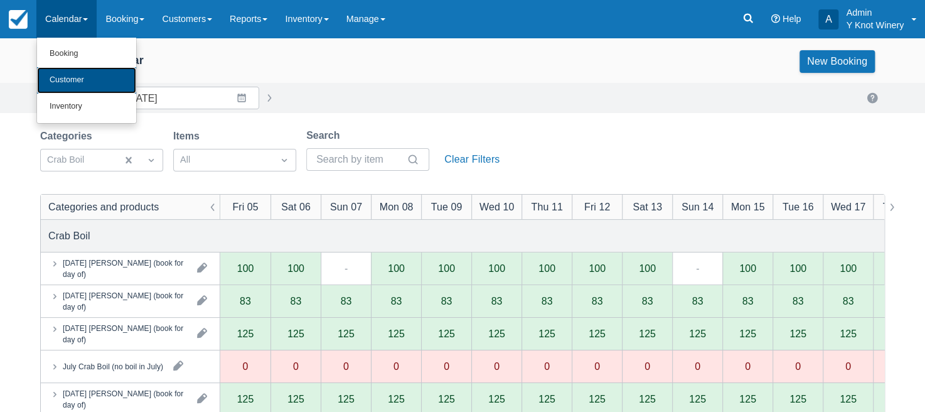
click at [83, 77] on link "Customer" at bounding box center [86, 80] width 99 height 26
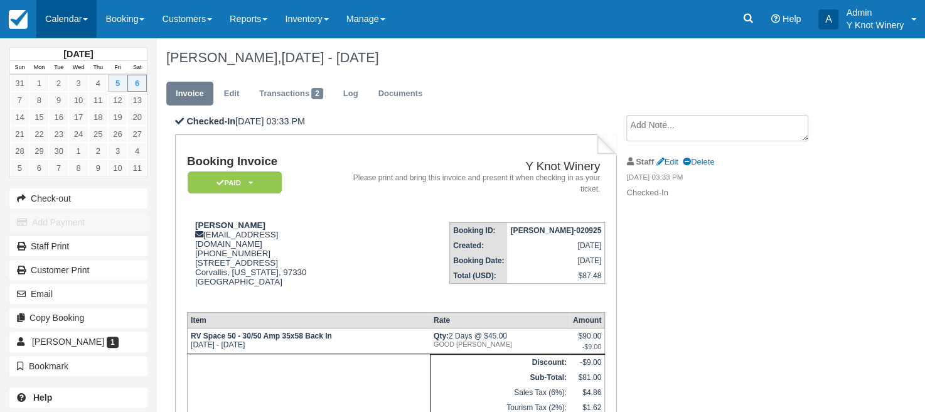
click at [88, 18] on link "Calendar" at bounding box center [66, 19] width 60 height 38
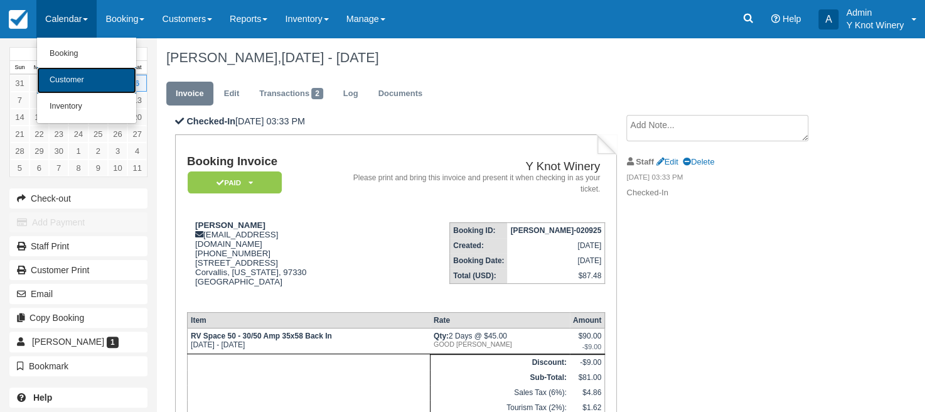
click at [78, 78] on link "Customer" at bounding box center [86, 80] width 99 height 26
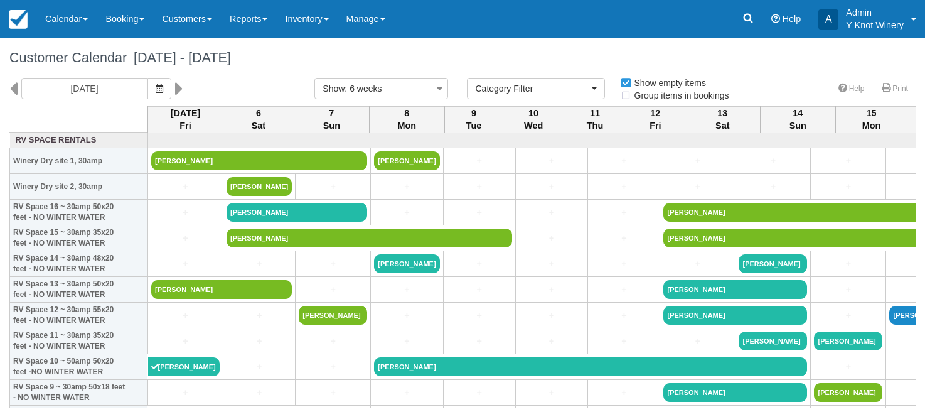
select select
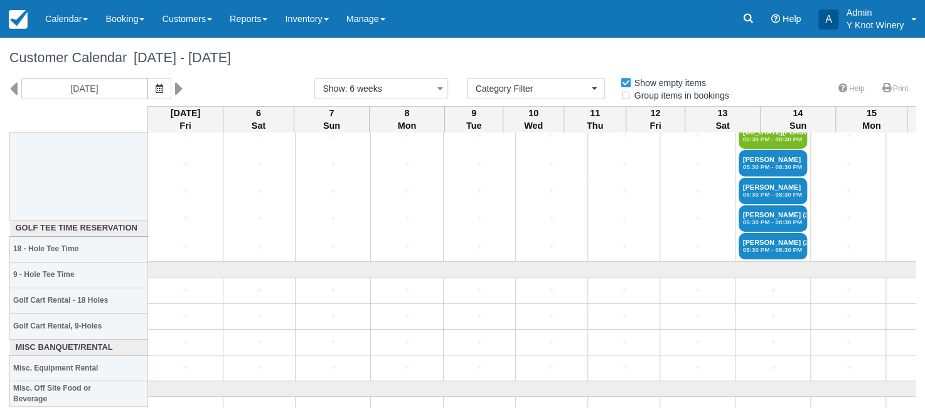
scroll to position [2729, 0]
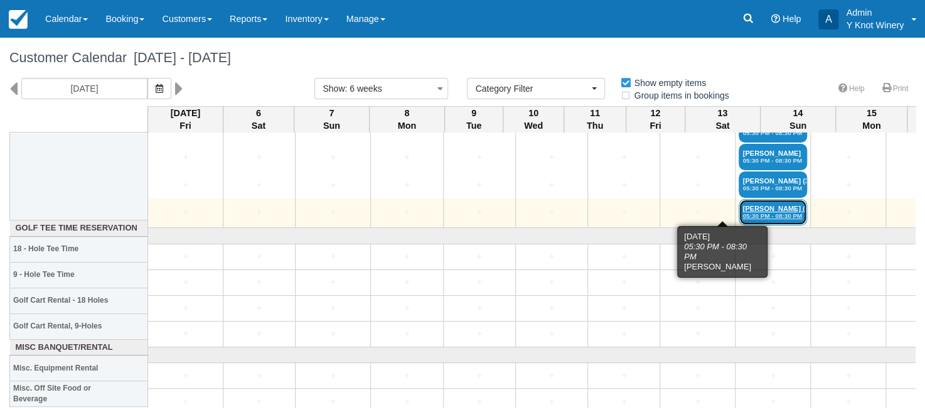
click at [739, 199] on link "Darcy Pangelinan (2) 05:30 PM - 08:30 PM" at bounding box center [773, 212] width 68 height 26
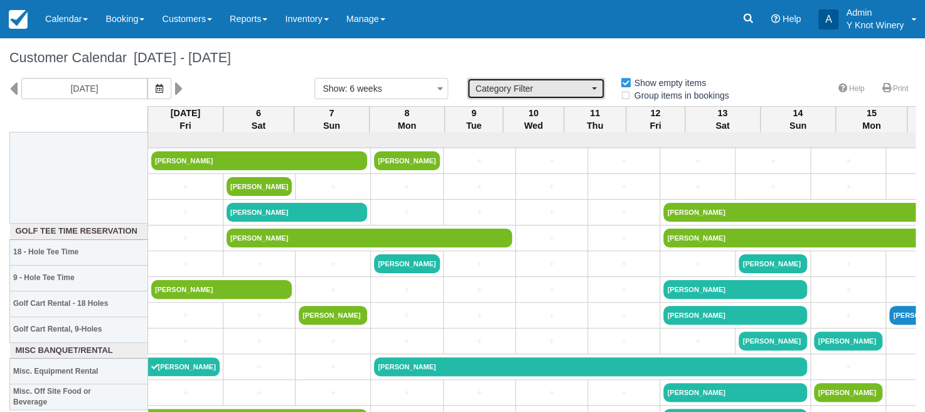
click at [594, 87] on span "button" at bounding box center [594, 88] width 5 height 3
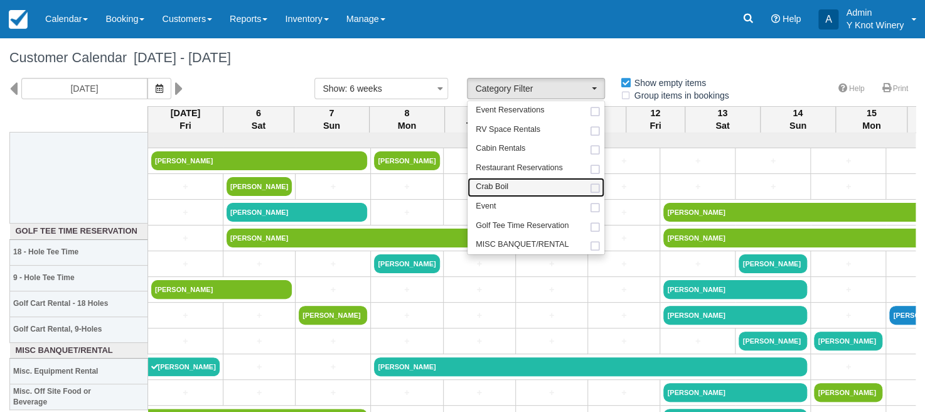
click at [536, 185] on link "Crab Boil" at bounding box center [536, 187] width 137 height 19
select select "8"
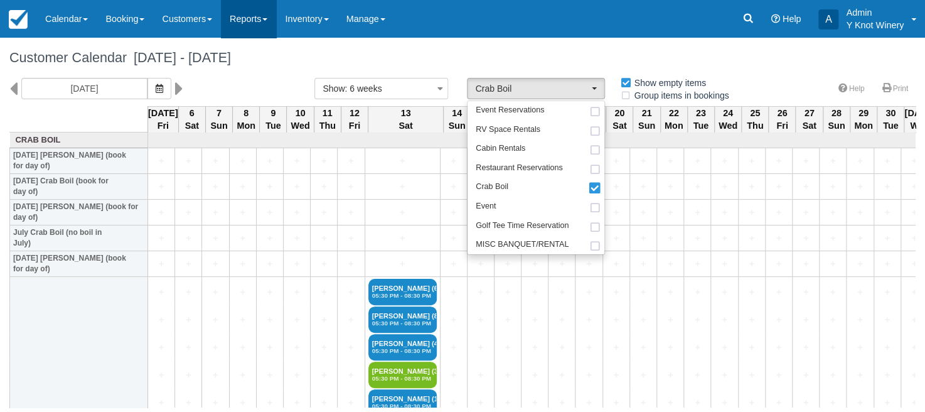
click at [272, 22] on link "Reports" at bounding box center [248, 19] width 55 height 38
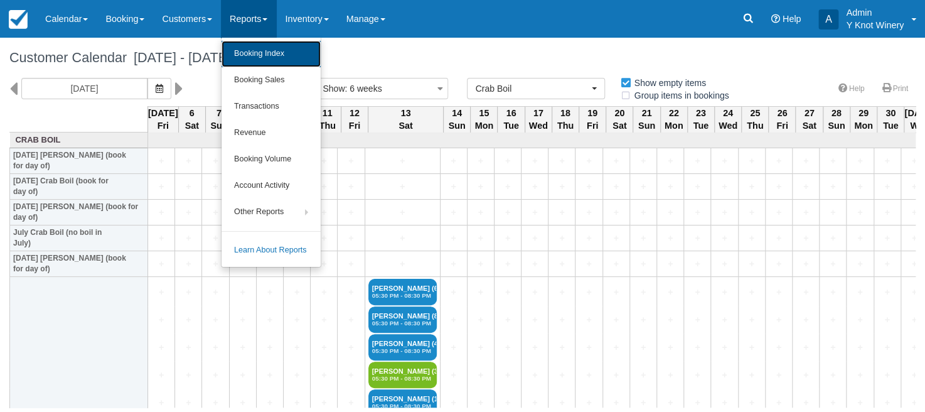
click at [259, 59] on link "Booking Index" at bounding box center [271, 54] width 99 height 26
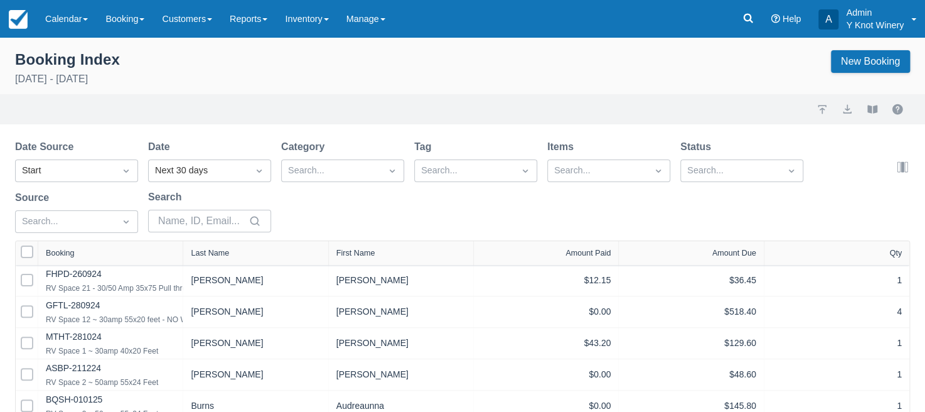
select select "25"
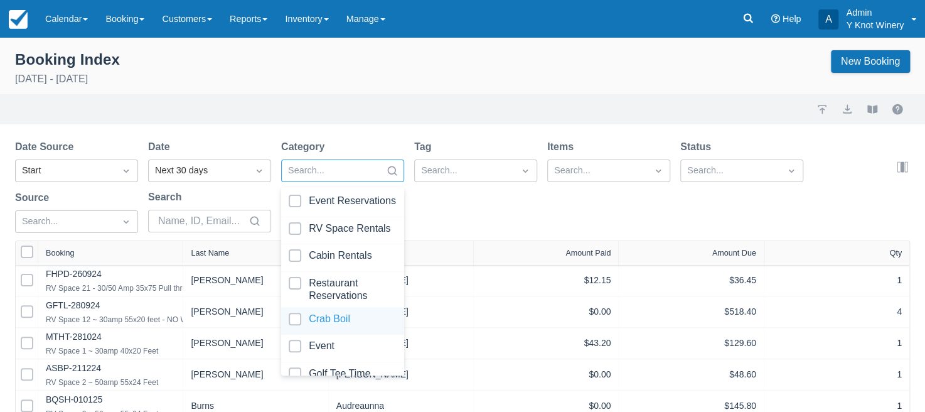
click at [346, 315] on div at bounding box center [343, 321] width 108 height 17
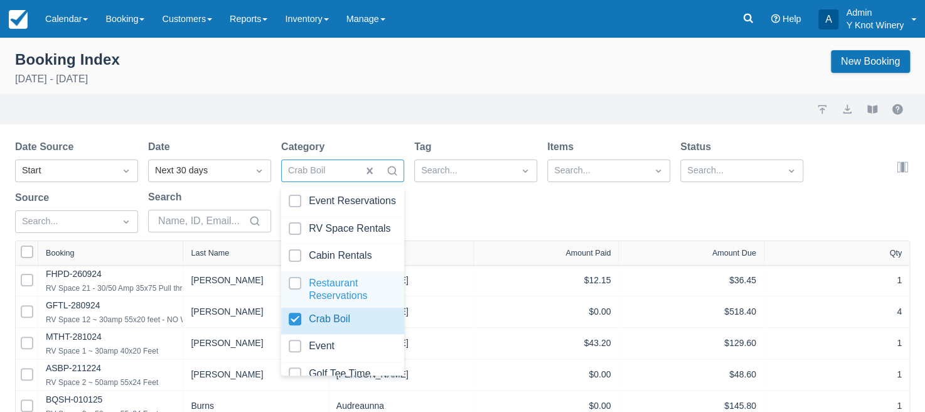
select select "25"
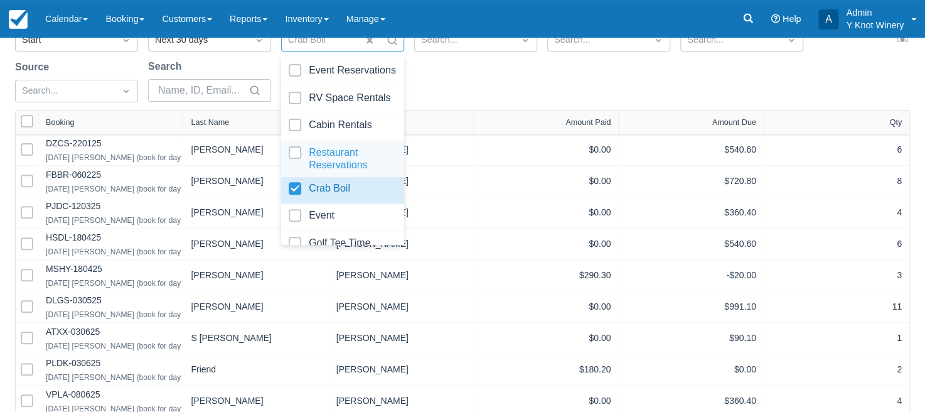
scroll to position [120, 0]
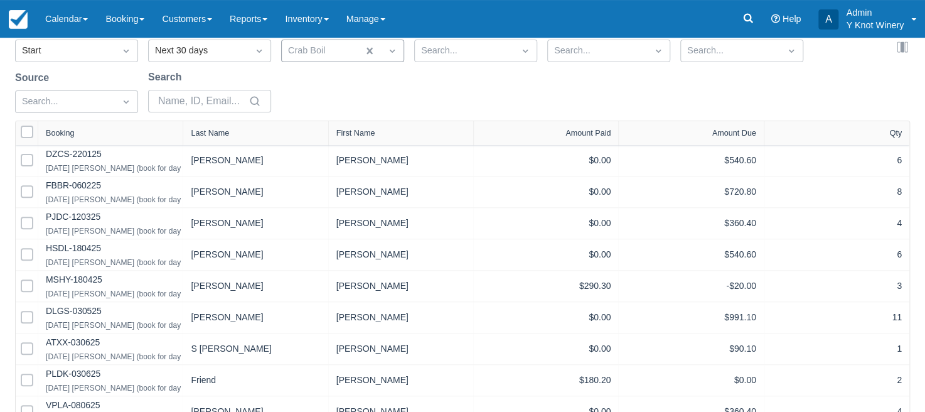
click at [250, 130] on div "Last Name" at bounding box center [255, 133] width 129 height 9
select select "25"
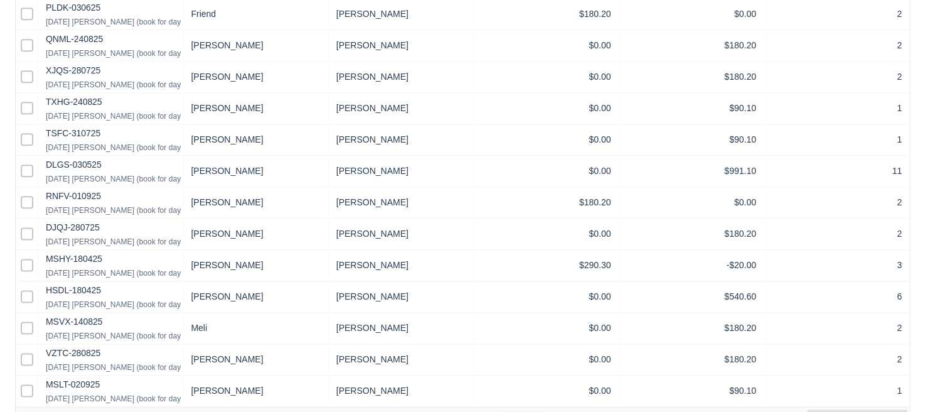
scroll to position [665, 0]
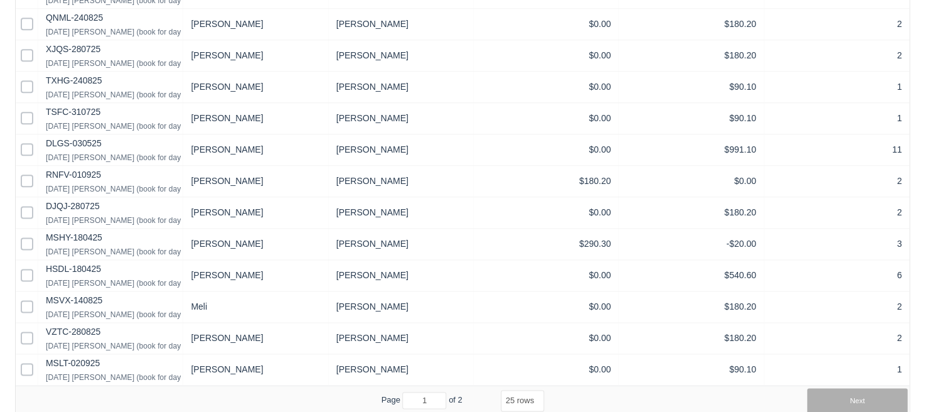
click at [857, 402] on button "Next" at bounding box center [857, 400] width 100 height 25
select select "25"
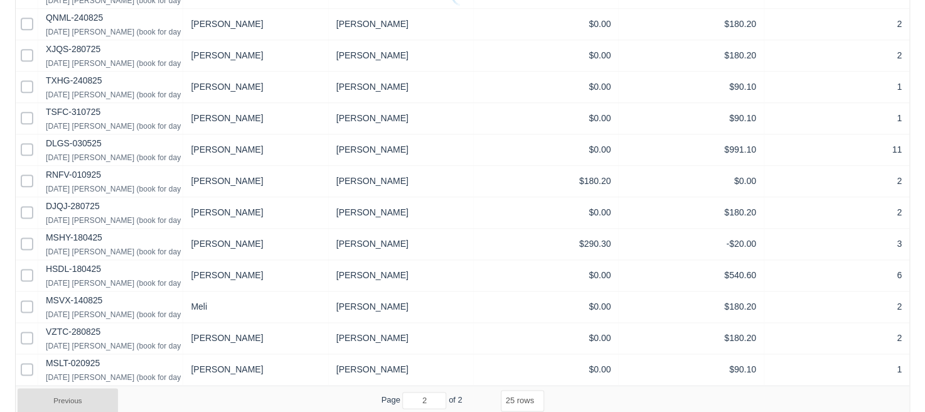
select select "25"
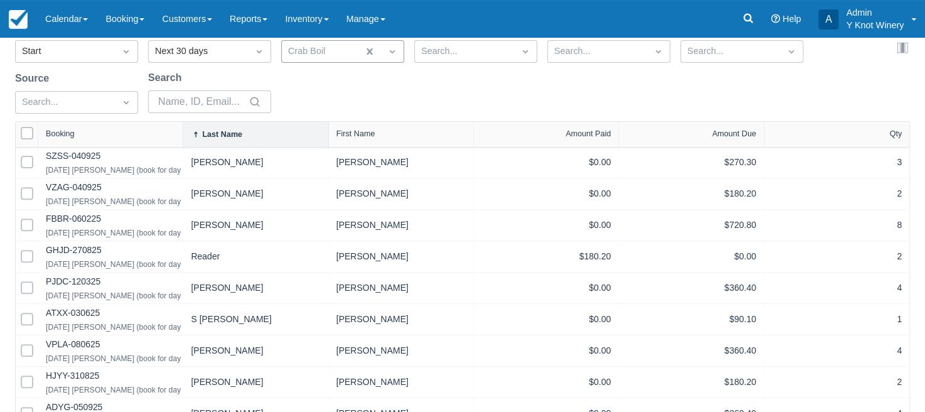
scroll to position [110, 0]
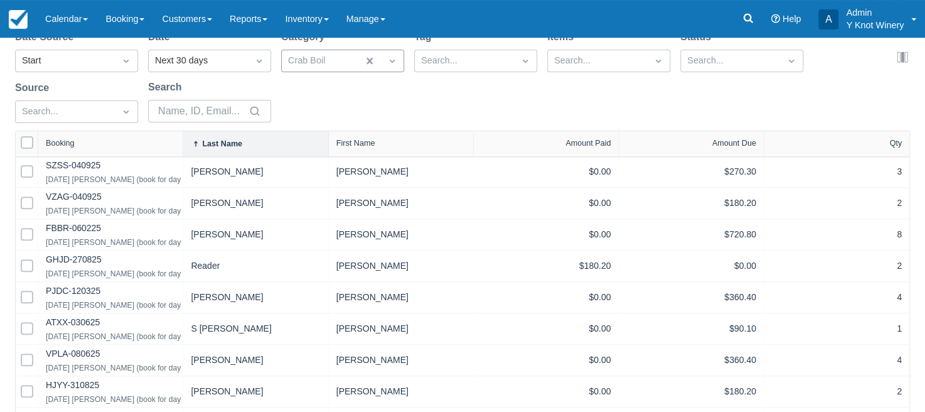
click at [869, 92] on div "Date Source Start Date Next 30 days Category Crab Boil Tag Search... Items Sear…" at bounding box center [455, 79] width 880 height 101
click at [95, 16] on link "Calendar" at bounding box center [66, 19] width 60 height 38
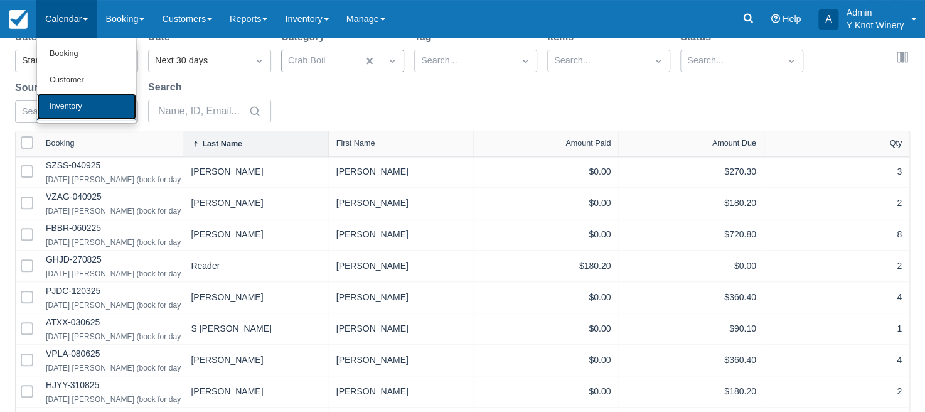
click at [84, 113] on link "Inventory" at bounding box center [86, 107] width 99 height 26
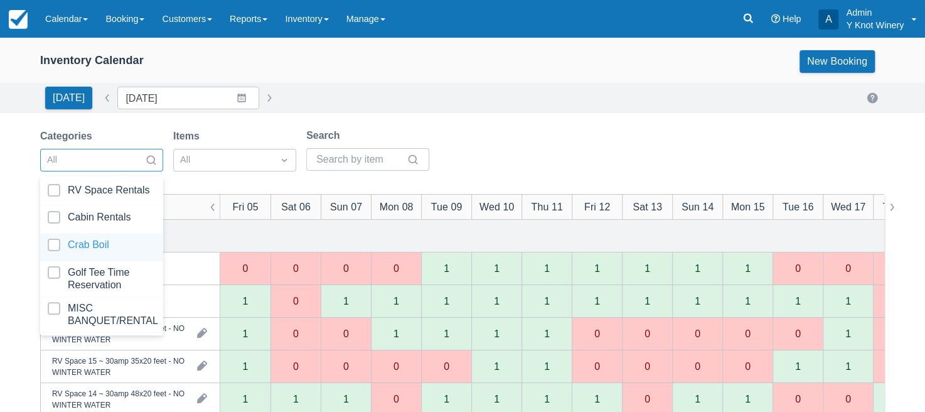
click at [118, 244] on div at bounding box center [102, 246] width 108 height 17
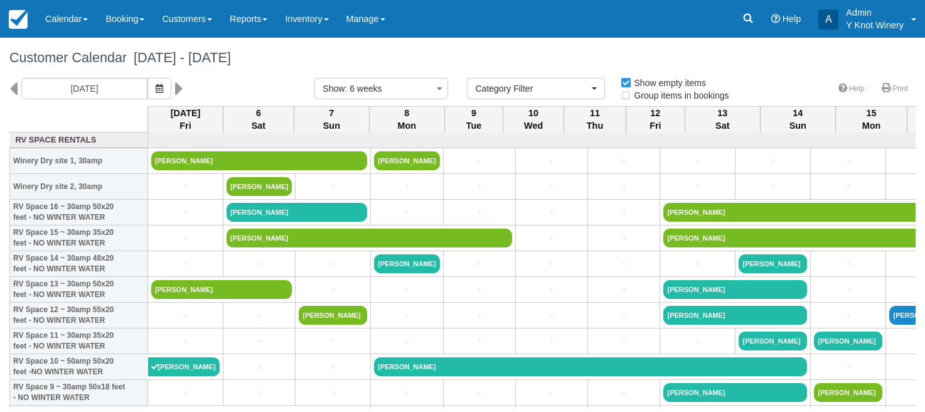
select select
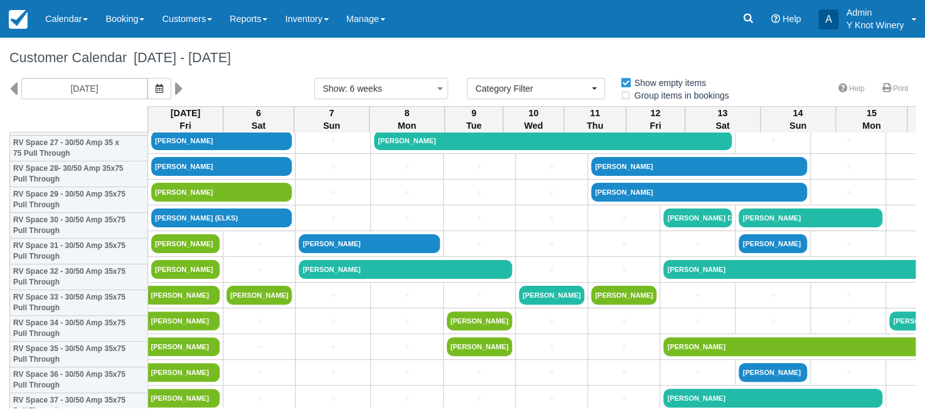
scroll to position [733, 0]
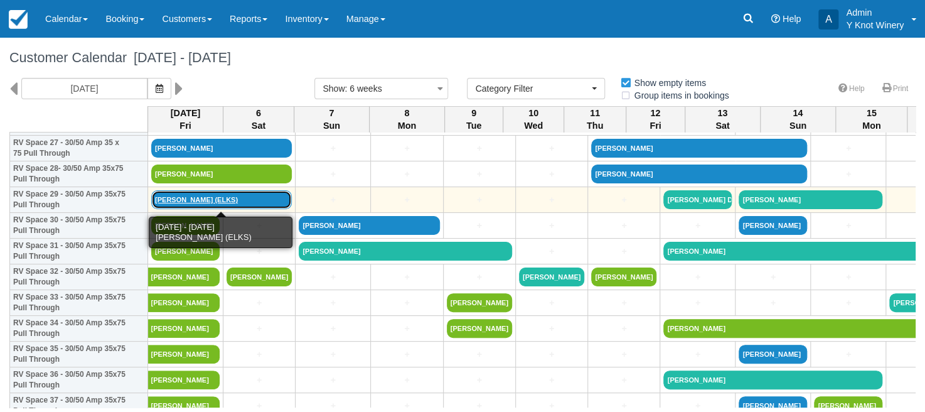
click at [187, 200] on link "[PERSON_NAME] (ELKS)" at bounding box center [221, 199] width 141 height 19
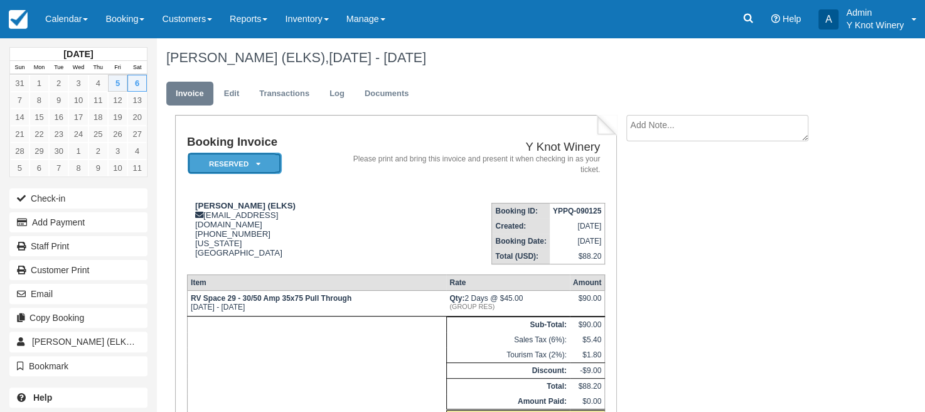
click at [259, 166] on icon at bounding box center [258, 164] width 4 height 8
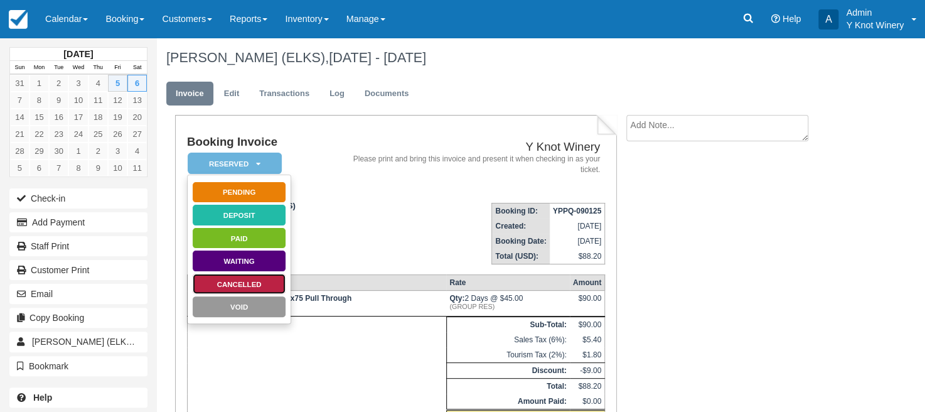
click at [250, 282] on link "Cancelled" at bounding box center [239, 284] width 94 height 22
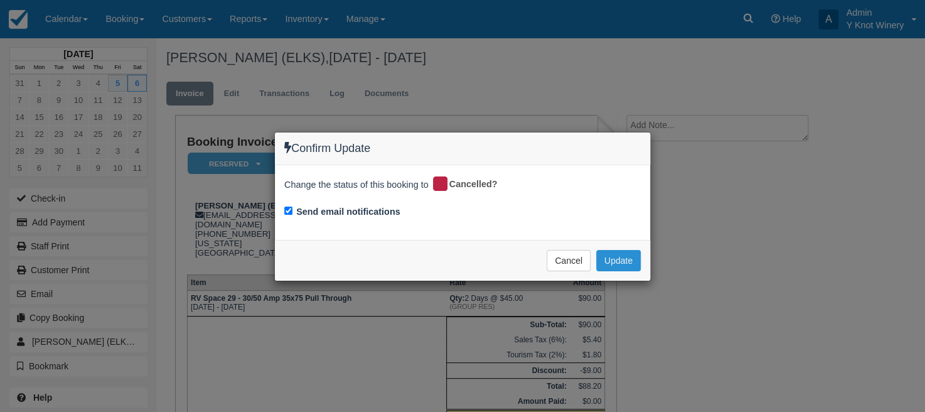
click at [623, 257] on button "Update" at bounding box center [618, 260] width 45 height 21
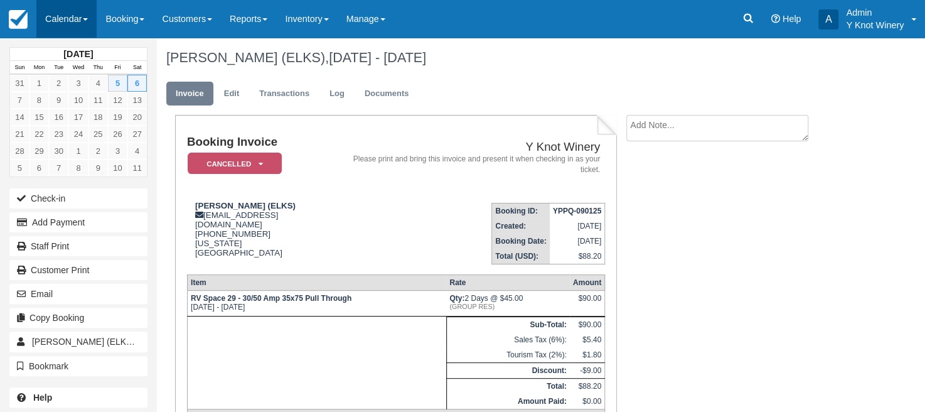
click at [87, 17] on link "Calendar" at bounding box center [66, 19] width 60 height 38
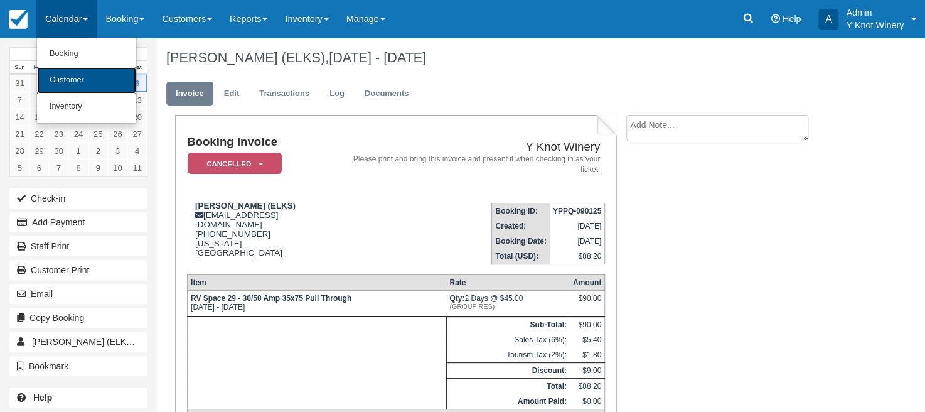
click at [89, 74] on link "Customer" at bounding box center [86, 80] width 99 height 26
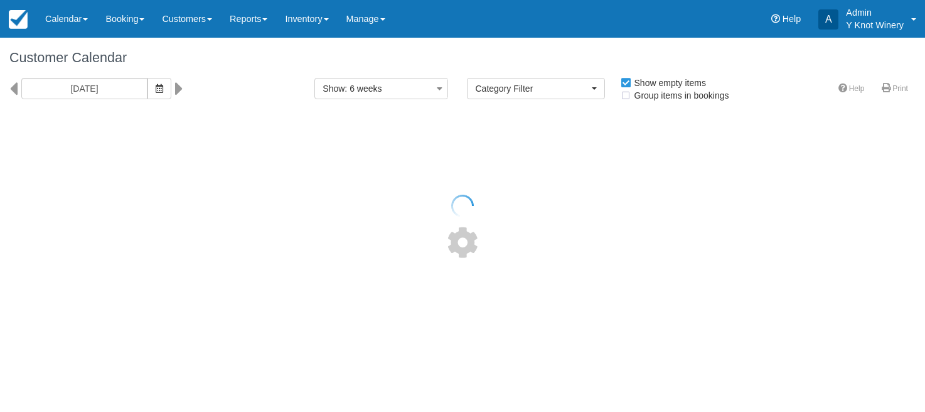
select select
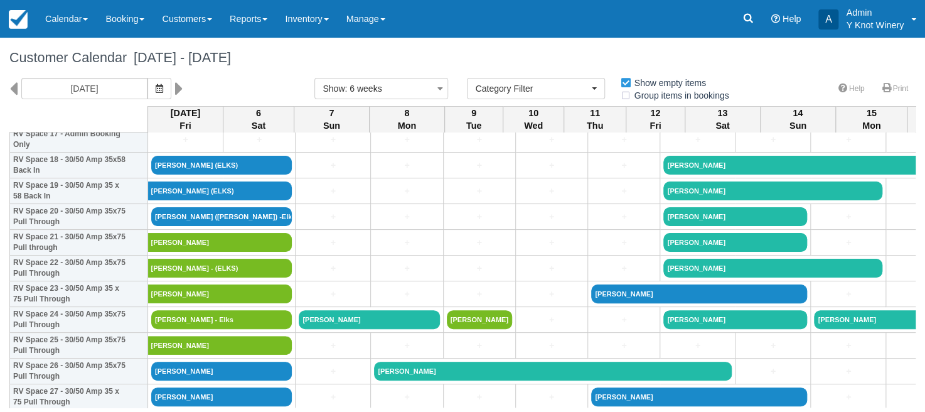
scroll to position [473, 0]
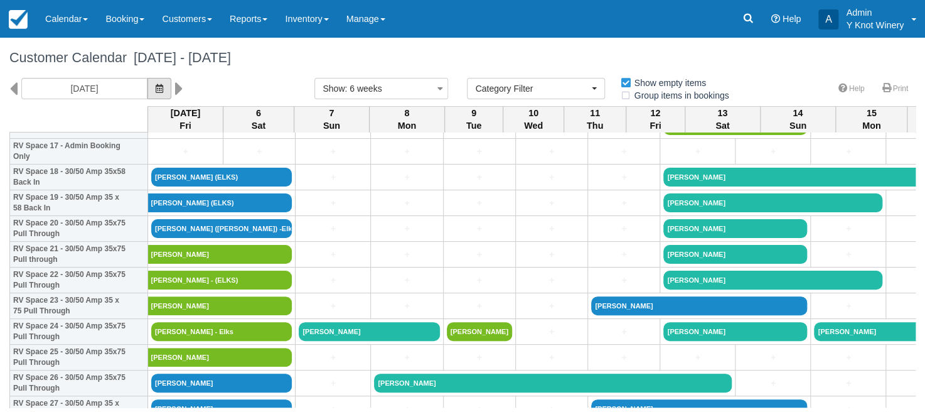
click at [161, 94] on button "button" at bounding box center [159, 88] width 24 height 21
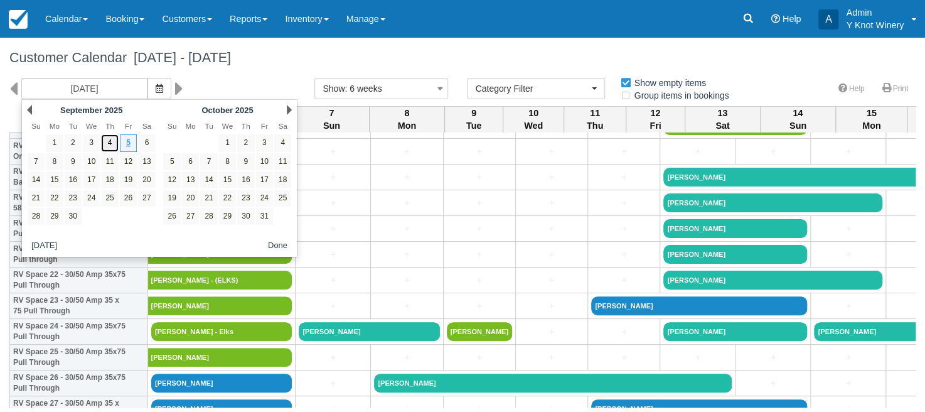
click at [109, 140] on link "4" at bounding box center [109, 142] width 17 height 17
type input "09/04/25"
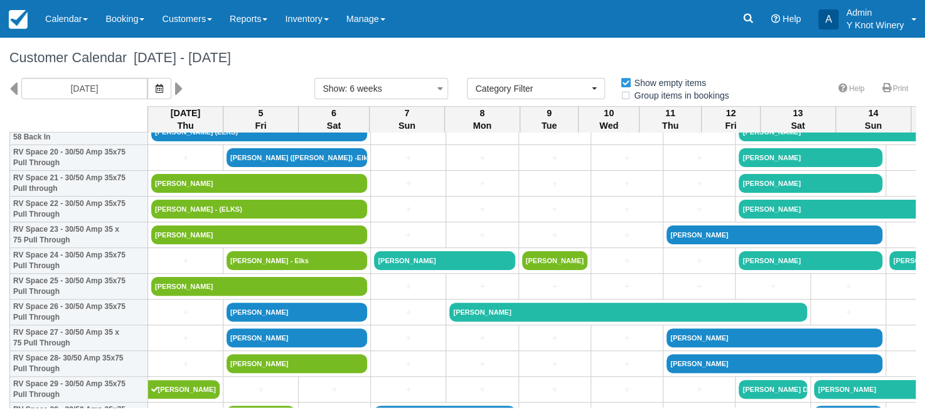
scroll to position [467, 0]
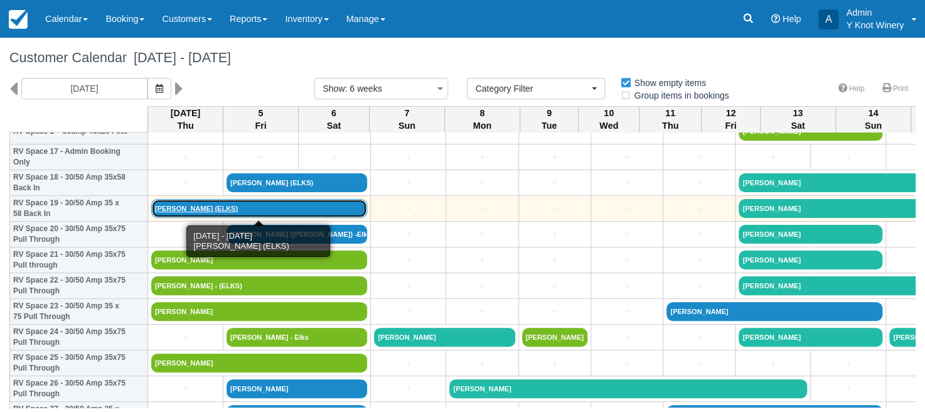
click at [166, 206] on link "[PERSON_NAME] (ELKS)" at bounding box center [259, 208] width 216 height 19
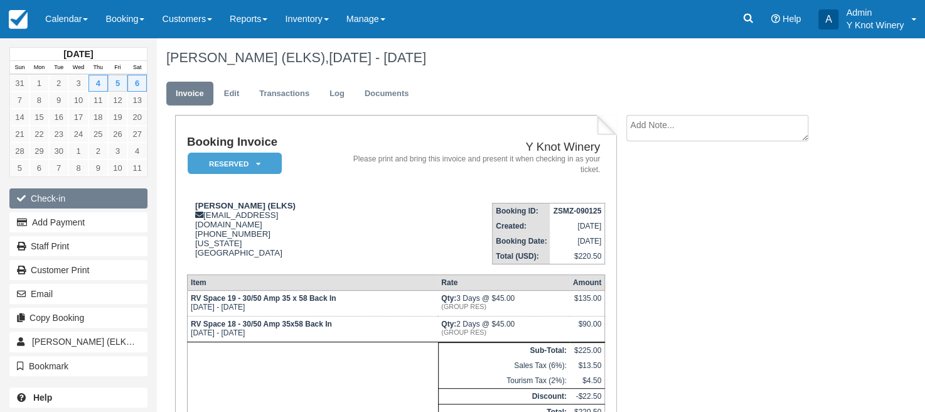
click at [95, 192] on button "Check-in" at bounding box center [78, 198] width 138 height 20
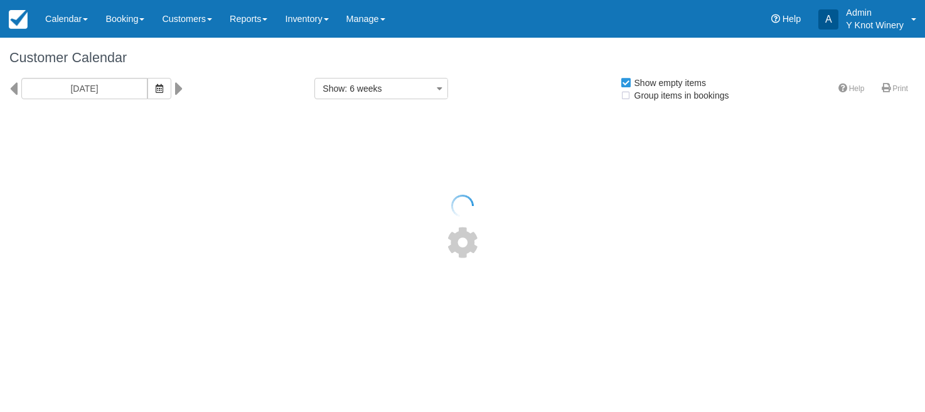
select select
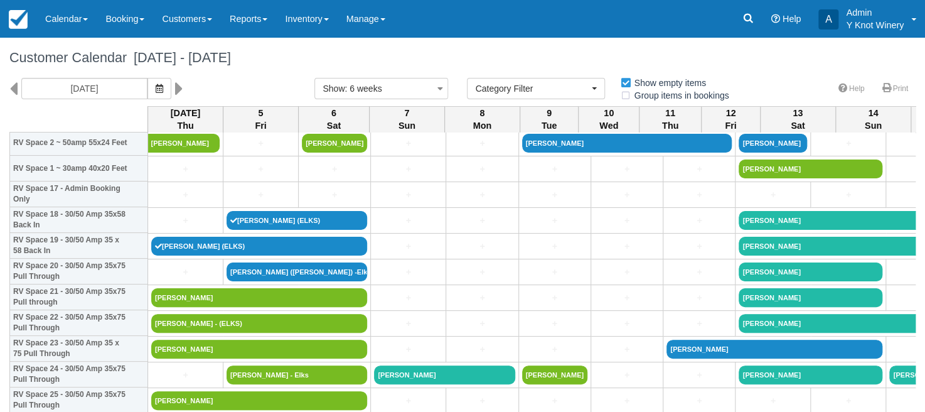
scroll to position [421, 0]
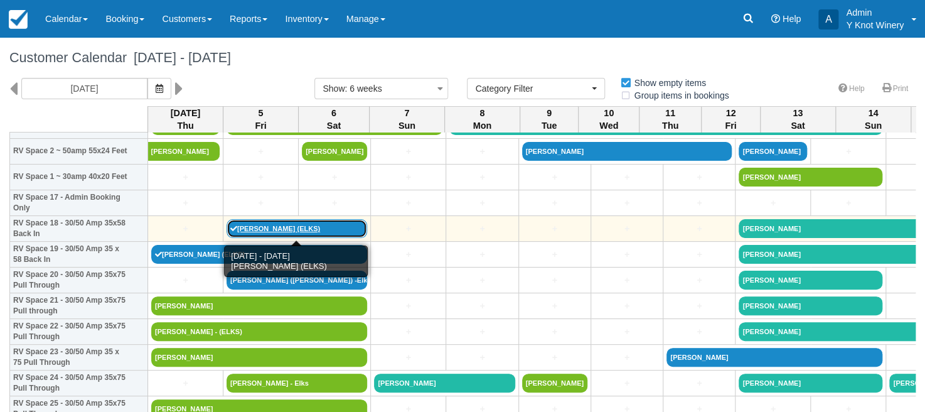
click at [272, 231] on link "[PERSON_NAME] (ELKS)" at bounding box center [297, 228] width 141 height 19
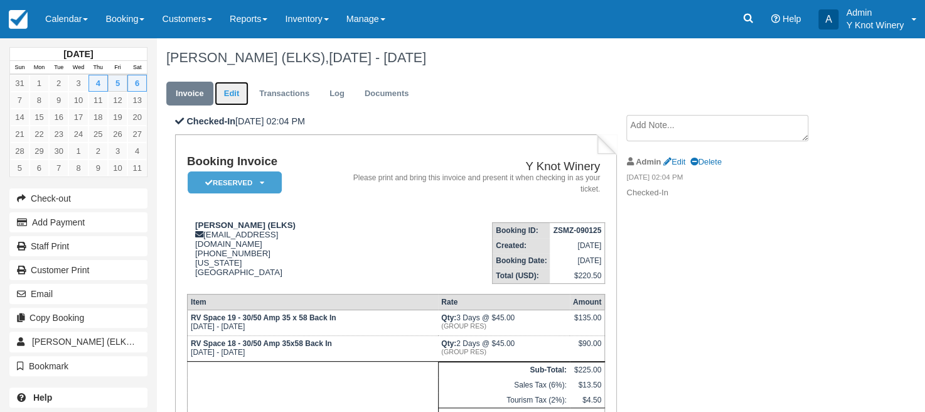
click at [235, 94] on link "Edit" at bounding box center [232, 94] width 34 height 24
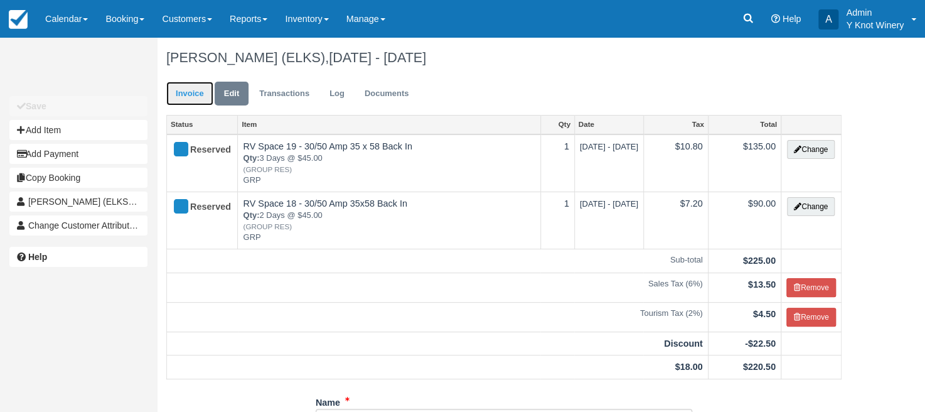
click at [193, 94] on link "Invoice" at bounding box center [189, 94] width 47 height 24
type input "[PHONE_NUMBER]"
click at [473, 70] on div "Lori Walla (ELKS), Sep 04 - Sep 06 2025" at bounding box center [504, 58] width 694 height 40
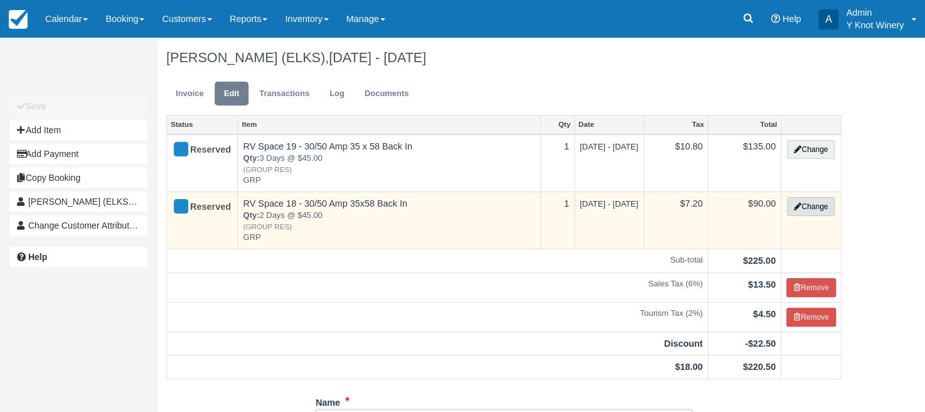
click at [817, 207] on button "Change" at bounding box center [811, 206] width 48 height 19
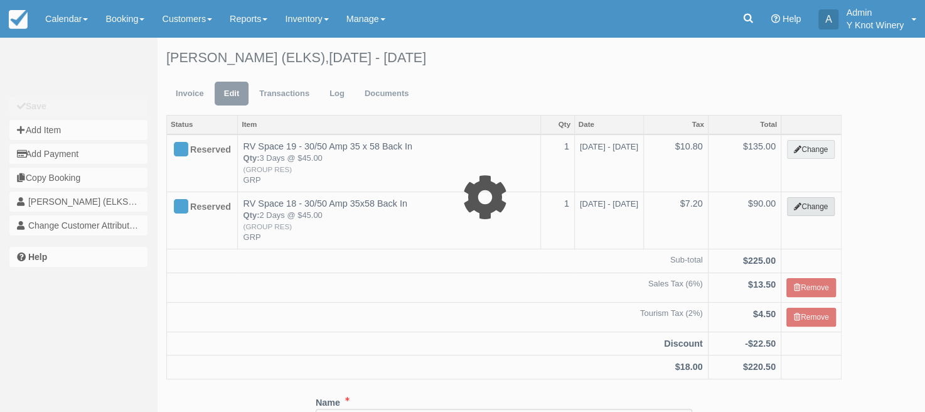
select select "3"
type input "90.00"
type input "GRP"
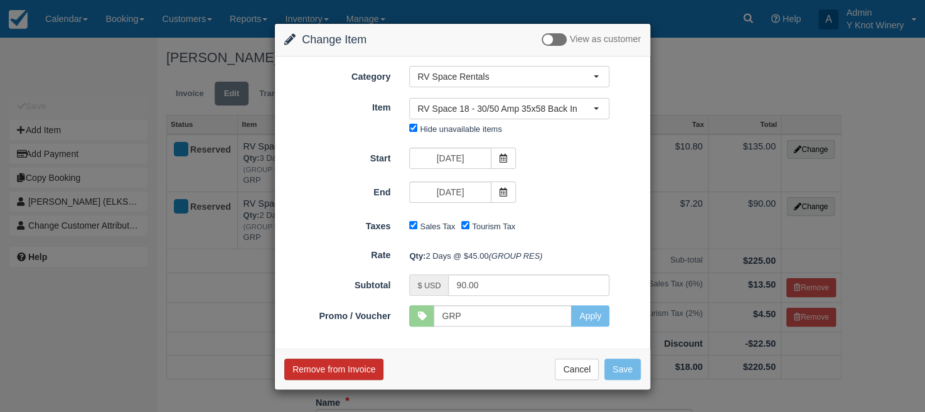
click at [325, 368] on button "Remove from Invoice" at bounding box center [333, 368] width 99 height 21
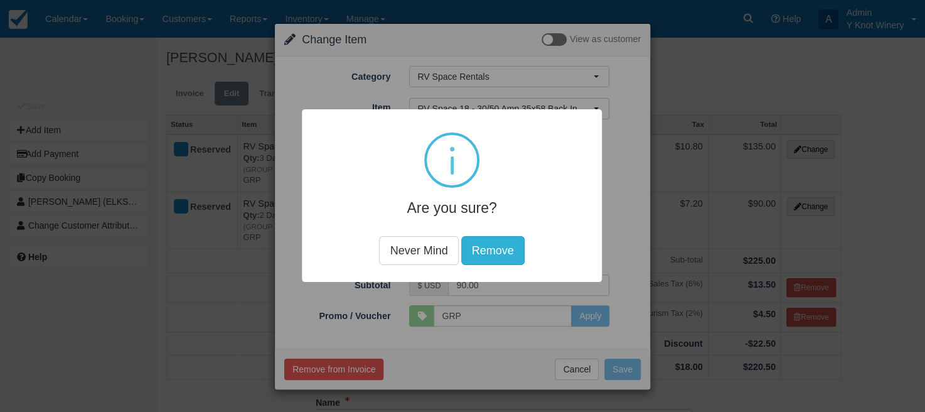
click at [506, 249] on button "Remove" at bounding box center [492, 250] width 63 height 29
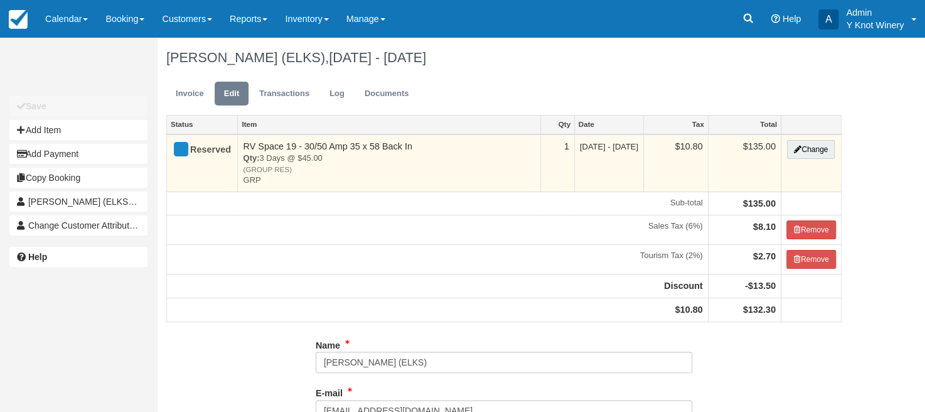
type input "[PHONE_NUMBER]"
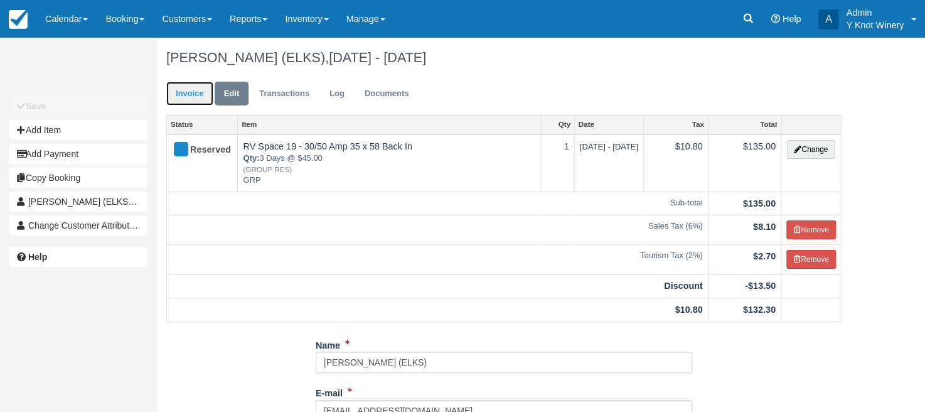
click at [200, 98] on link "Invoice" at bounding box center [189, 94] width 47 height 24
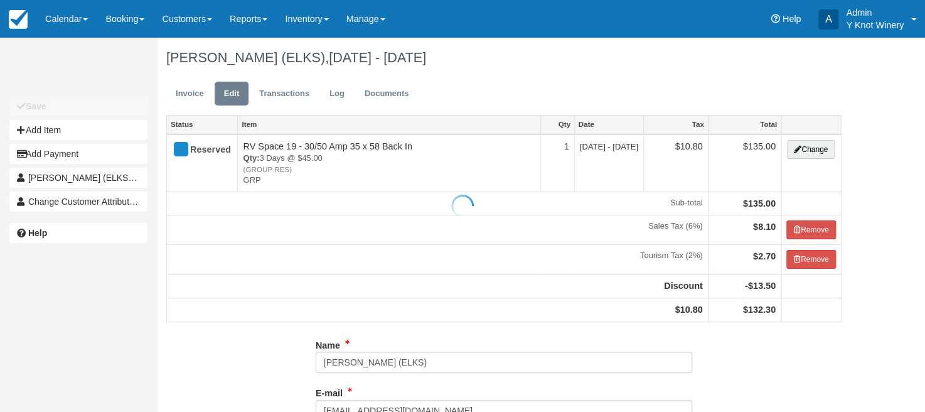
type input "[PHONE_NUMBER]"
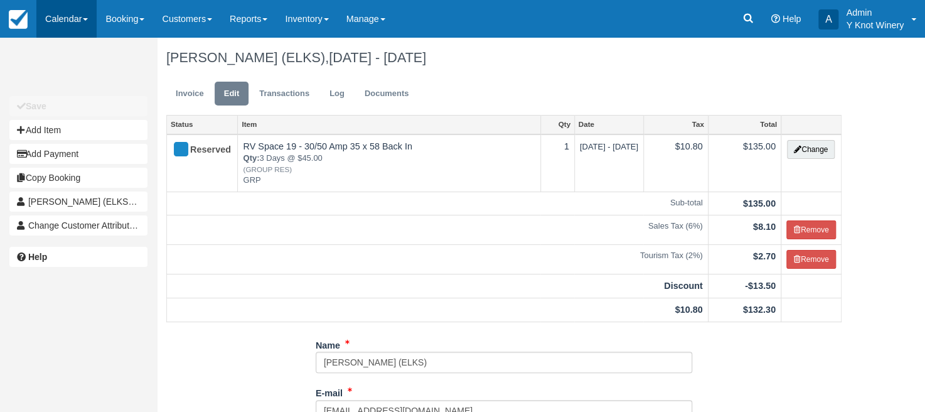
click at [87, 19] on span at bounding box center [85, 19] width 5 height 3
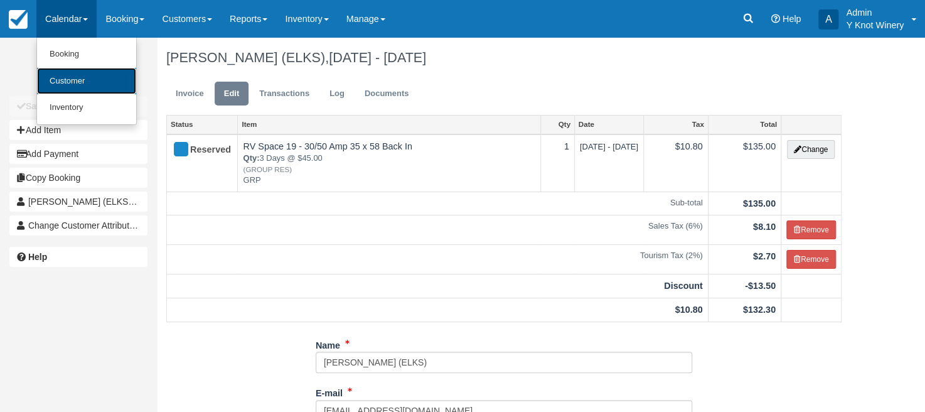
click at [95, 77] on link "Customer" at bounding box center [86, 81] width 99 height 27
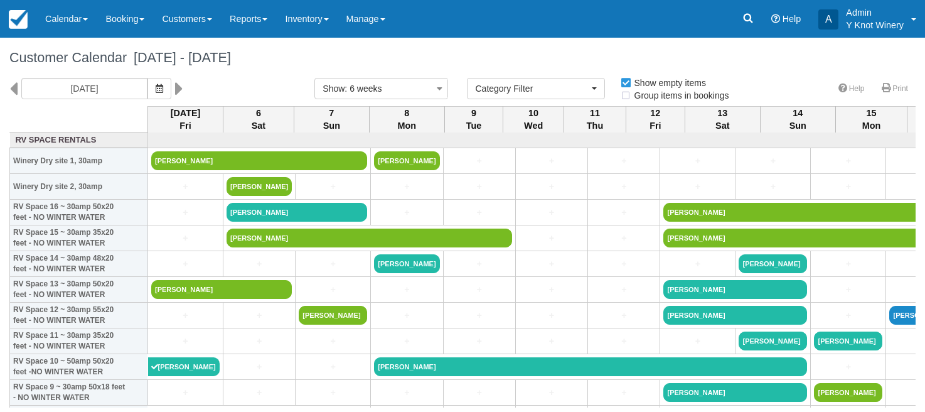
select select
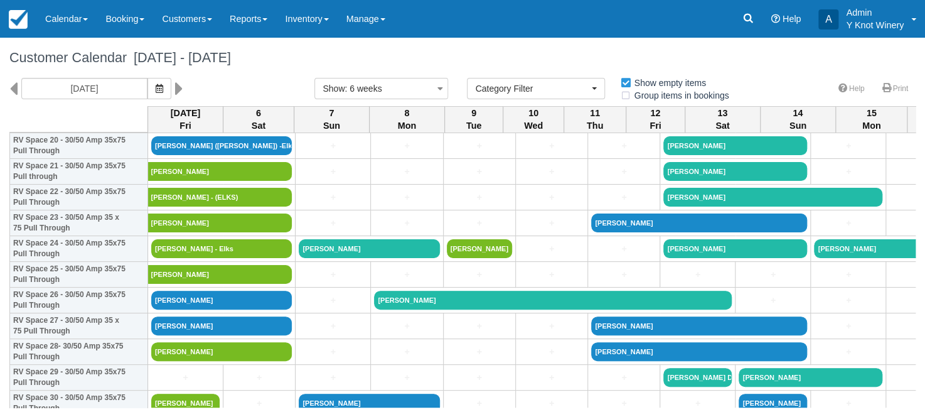
scroll to position [597, 0]
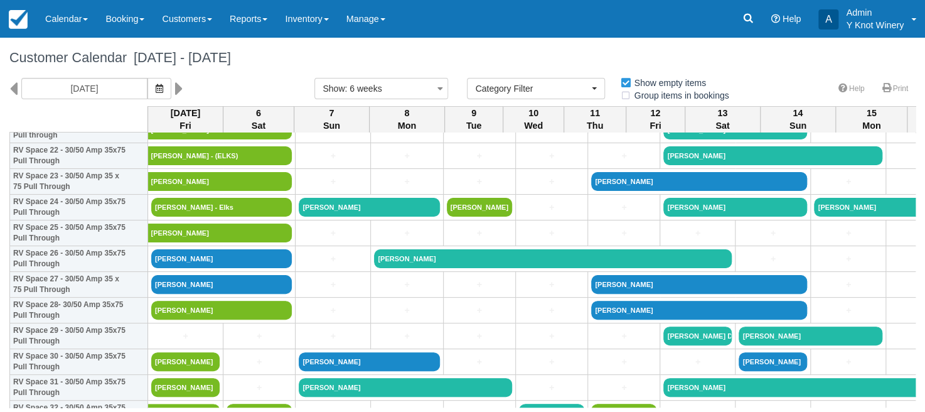
click at [393, 64] on h1 "Customer Calendar [DATE] - [DATE]" at bounding box center [462, 57] width 906 height 15
